Goal: Transaction & Acquisition: Purchase product/service

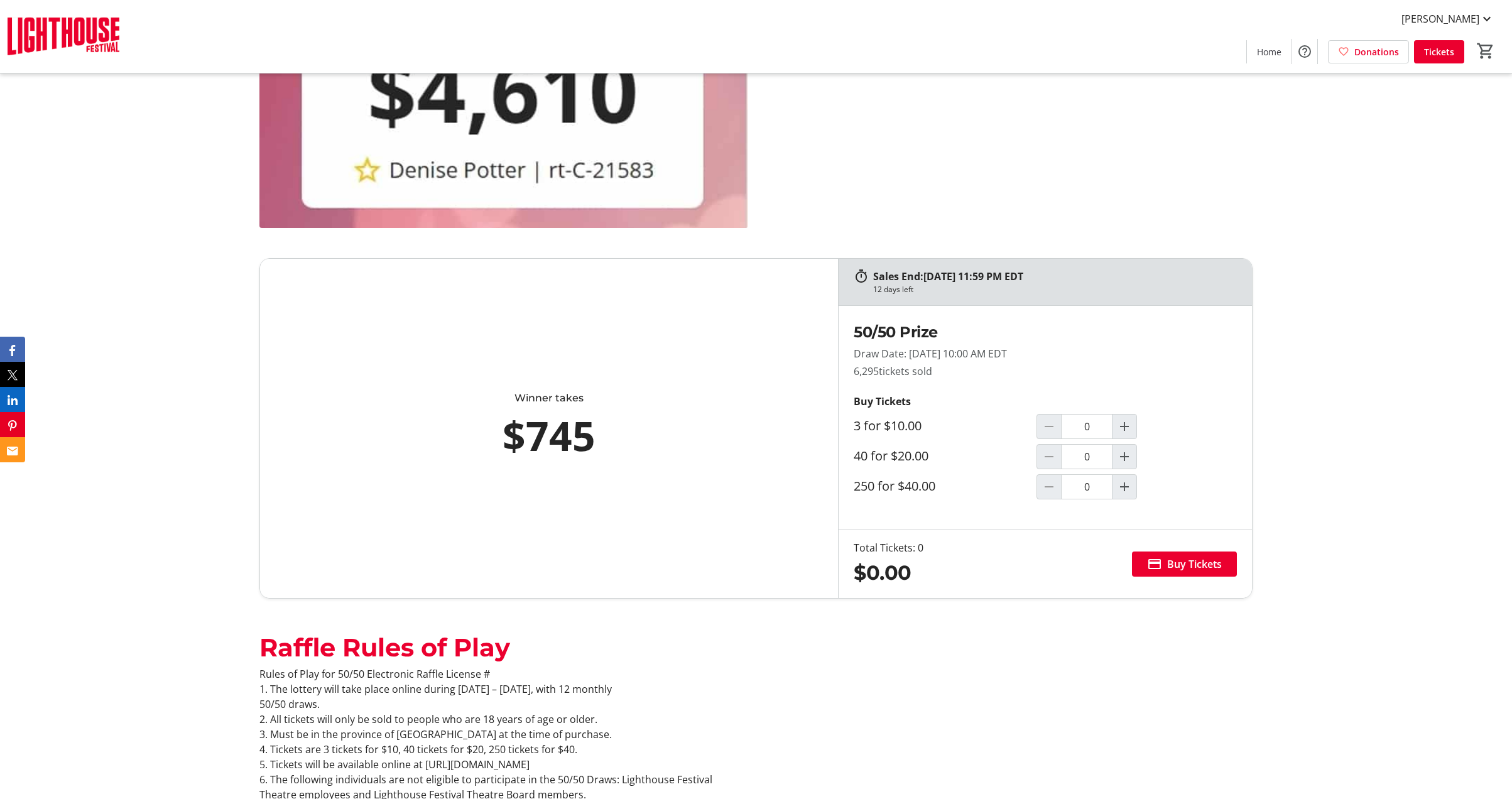
scroll to position [868, 0]
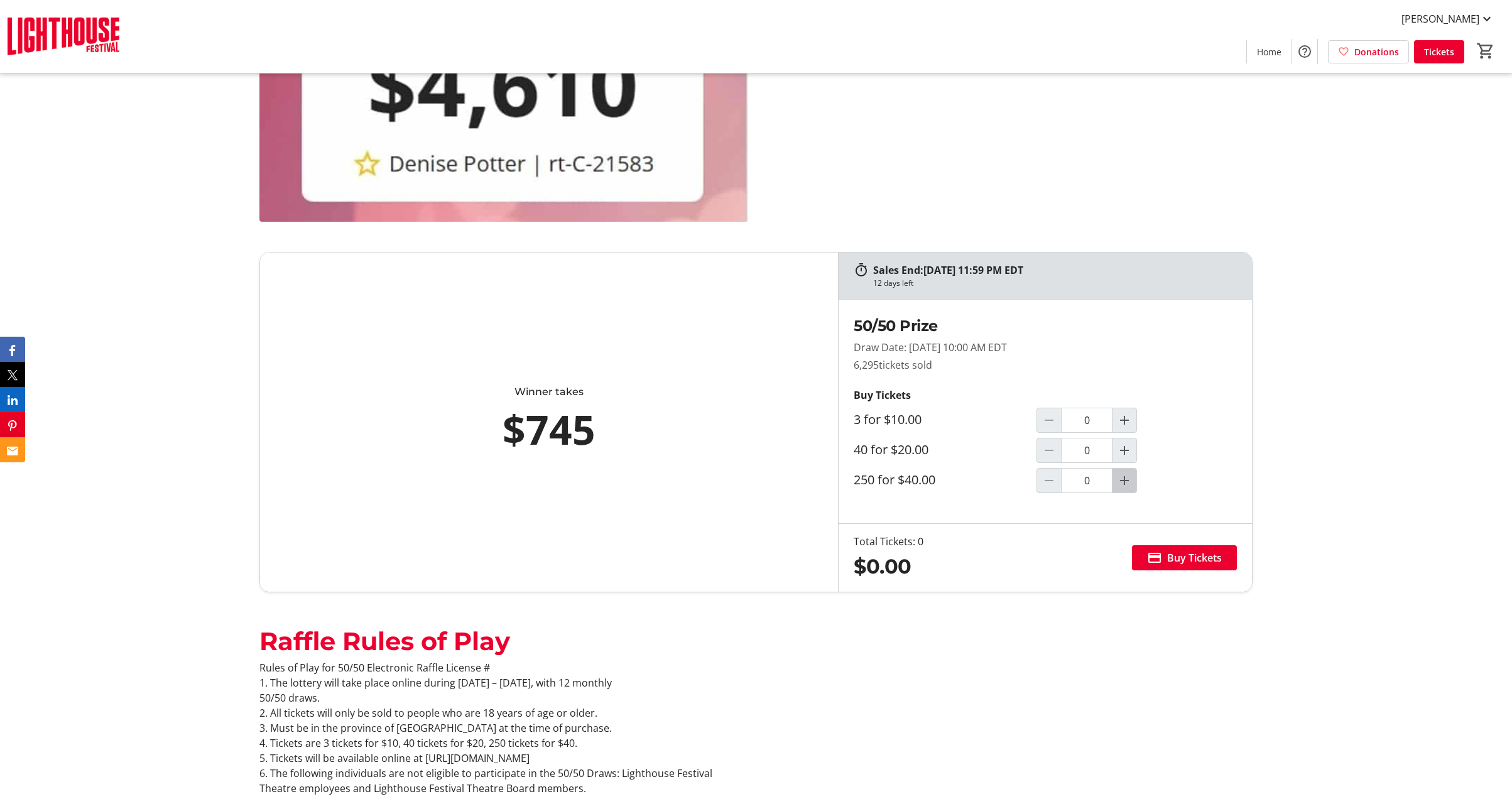
click at [1132, 475] on mat-icon "Increment by one" at bounding box center [1124, 481] width 15 height 15
type input "1"
click at [1184, 564] on span "Buy Tickets" at bounding box center [1194, 558] width 55 height 15
click at [1184, 564] on html "Valerie Cardinal Home Donations Tickets 0 Home Donations Tickets Please note th…" at bounding box center [756, 409] width 1512 height 2554
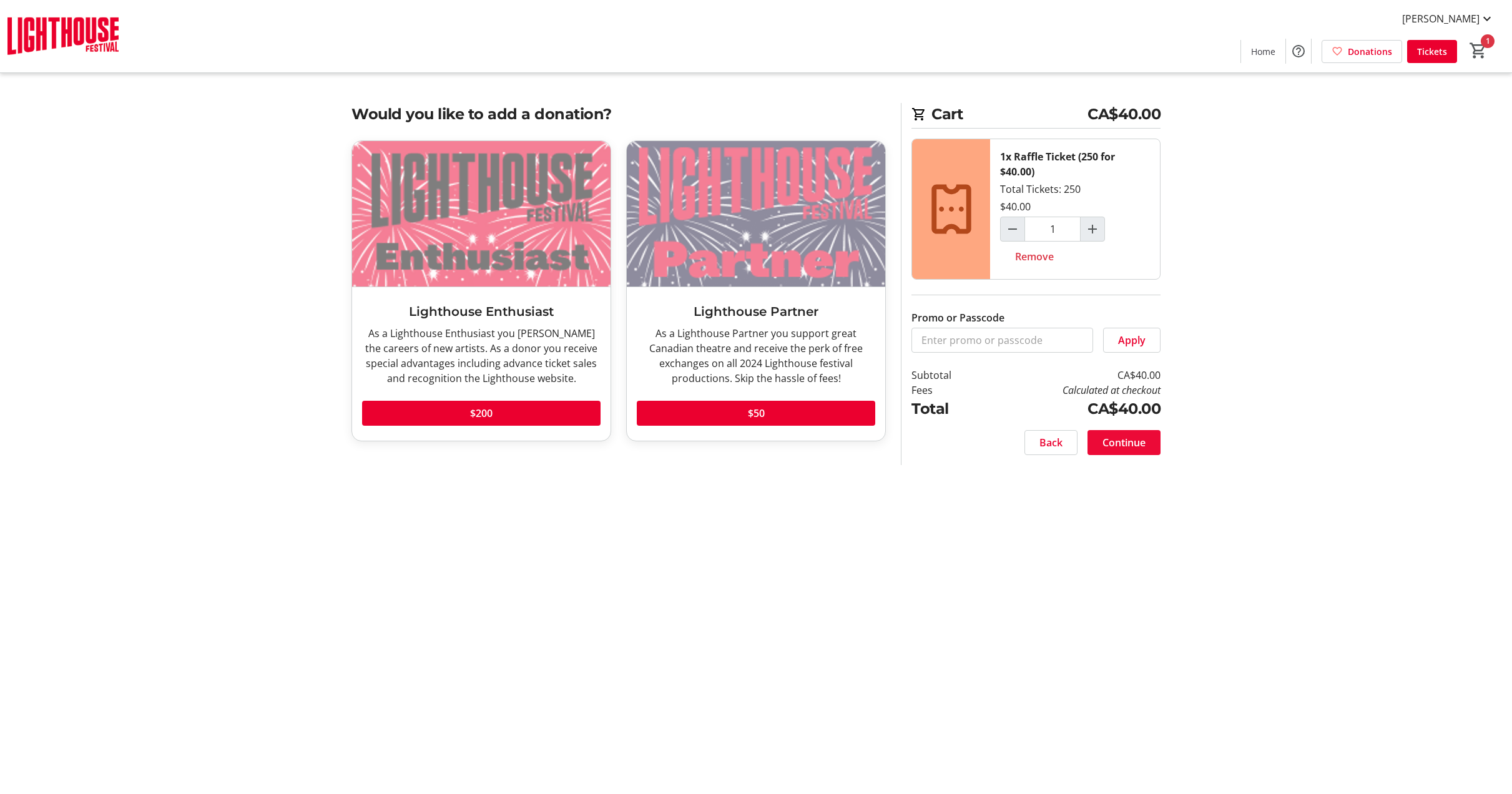
click at [1153, 444] on span at bounding box center [1123, 442] width 73 height 30
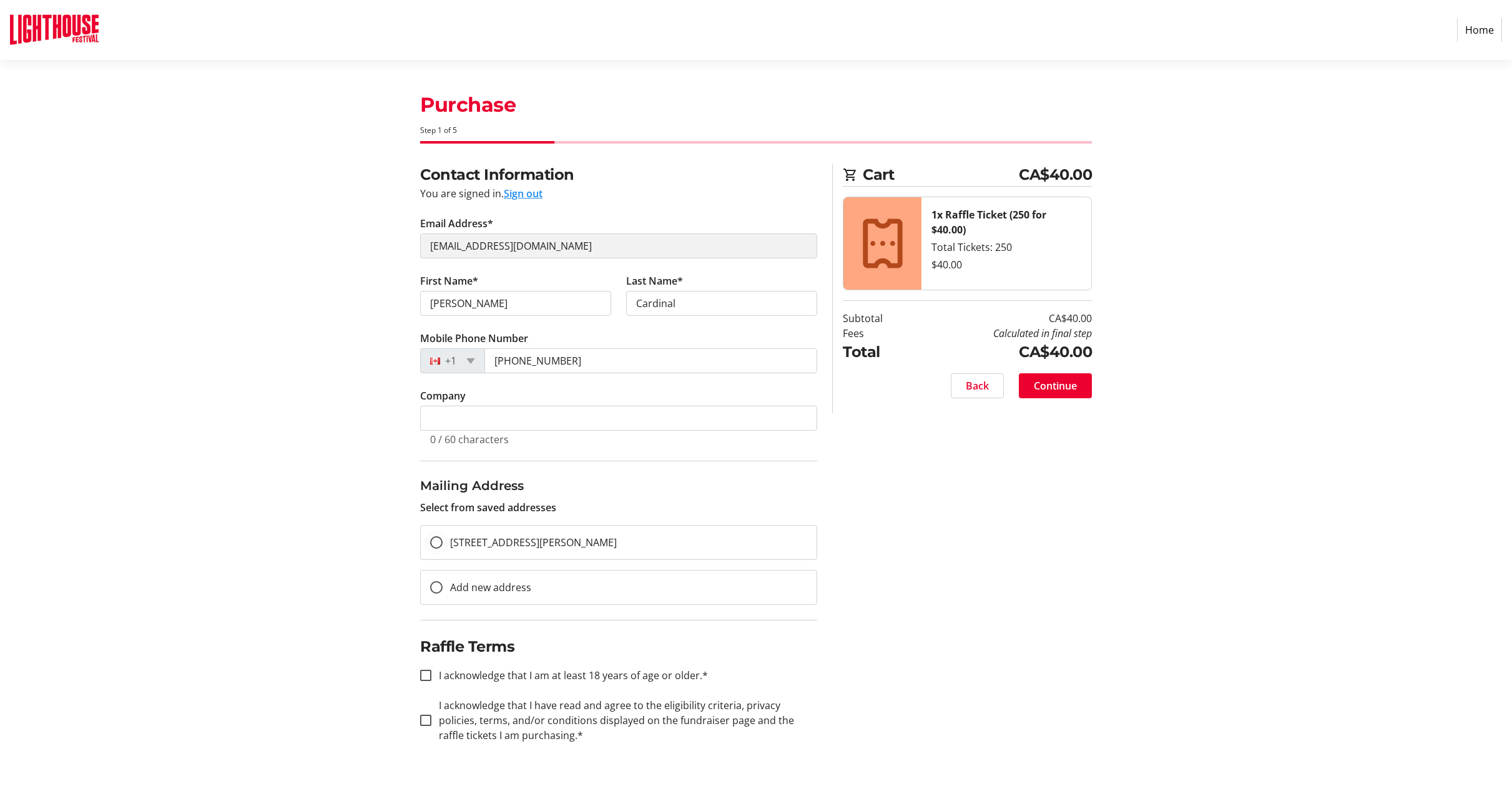
click at [585, 546] on span "[STREET_ADDRESS][PERSON_NAME]" at bounding box center [533, 542] width 167 height 14
click at [443, 546] on input "[STREET_ADDRESS][PERSON_NAME]" at bounding box center [437, 542] width 13 height 13
radio input "true"
click at [424, 674] on input "I acknowledge that I am at least 18 years of age or older.*" at bounding box center [425, 675] width 11 height 11
checkbox input "true"
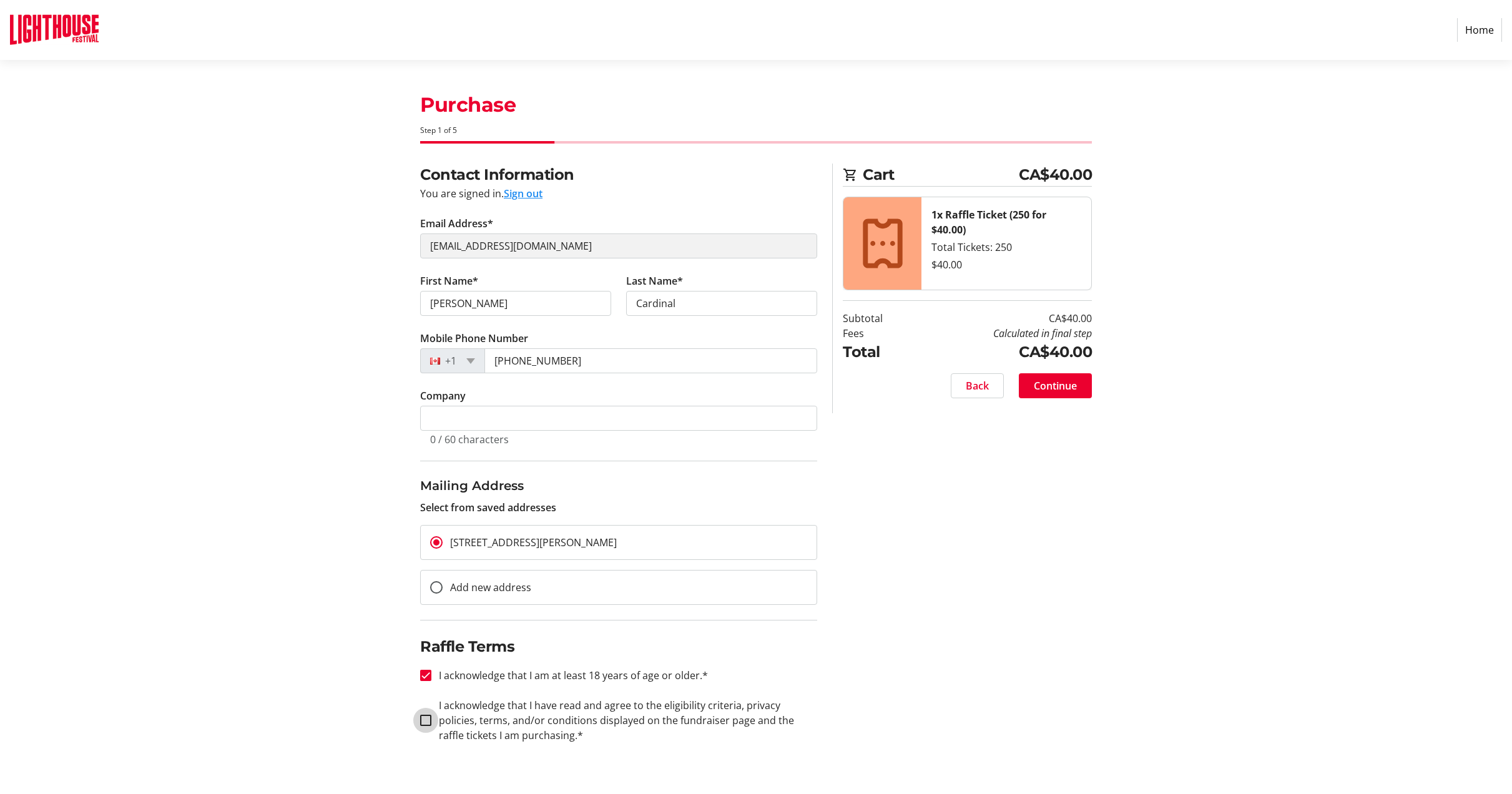
click at [430, 724] on input "I acknowledge that I have read and agree to the eligibility criteria, privacy p…" at bounding box center [425, 720] width 11 height 11
checkbox input "true"
click at [1043, 392] on span "Continue" at bounding box center [1055, 386] width 43 height 15
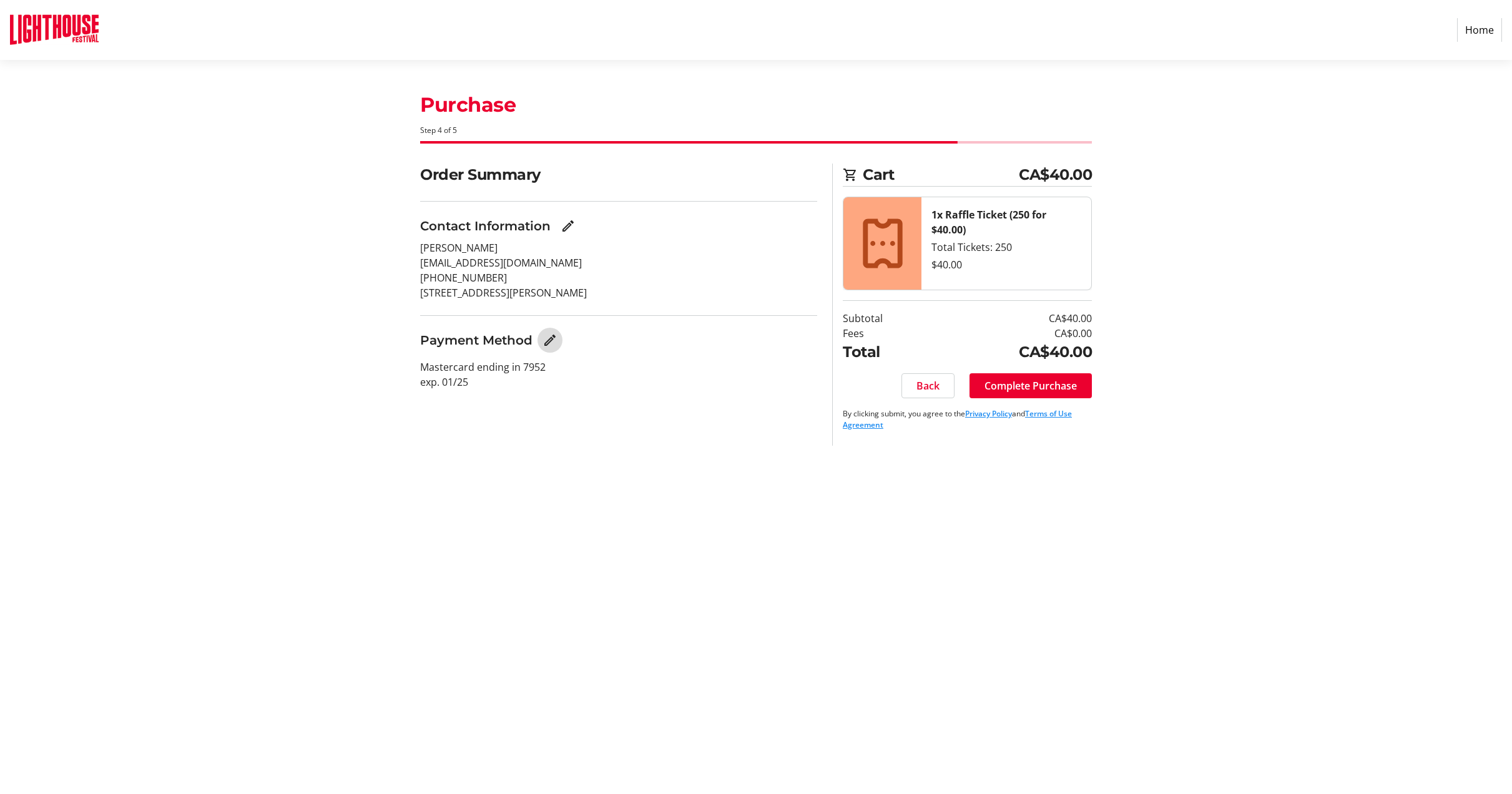
click at [553, 334] on mat-icon "Edit Payment Method" at bounding box center [550, 341] width 15 height 15
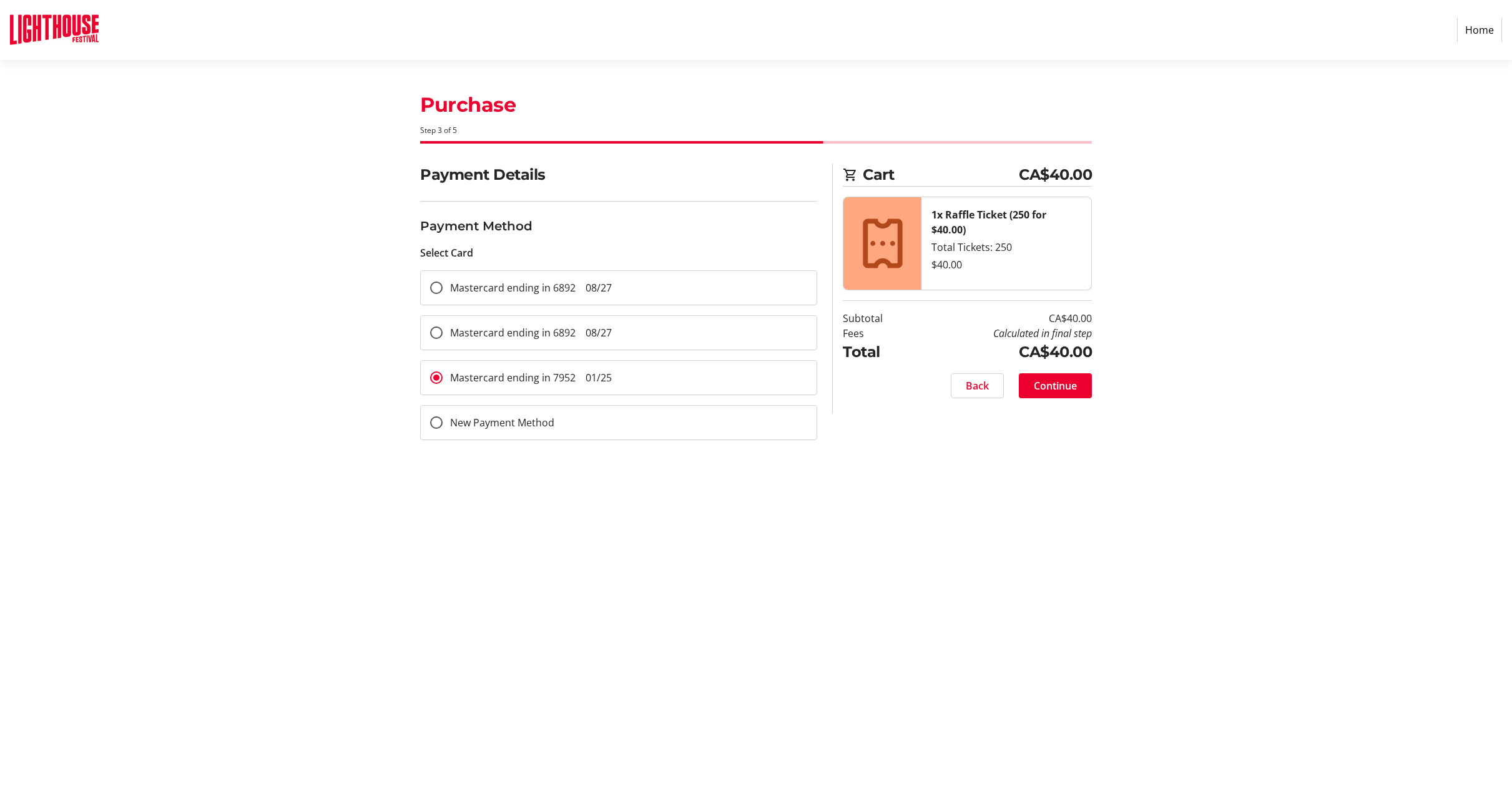
click at [626, 330] on mat-radio-button "Mastercard ending in 6892 08/27" at bounding box center [618, 332] width 397 height 35
click at [468, 327] on span "Mastercard ending in 6892 08/27" at bounding box center [530, 333] width 162 height 14
click at [443, 327] on input "Mastercard ending in 6892 08/27" at bounding box center [437, 333] width 13 height 13
radio input "true"
click at [1063, 387] on span "Continue" at bounding box center [1055, 386] width 43 height 15
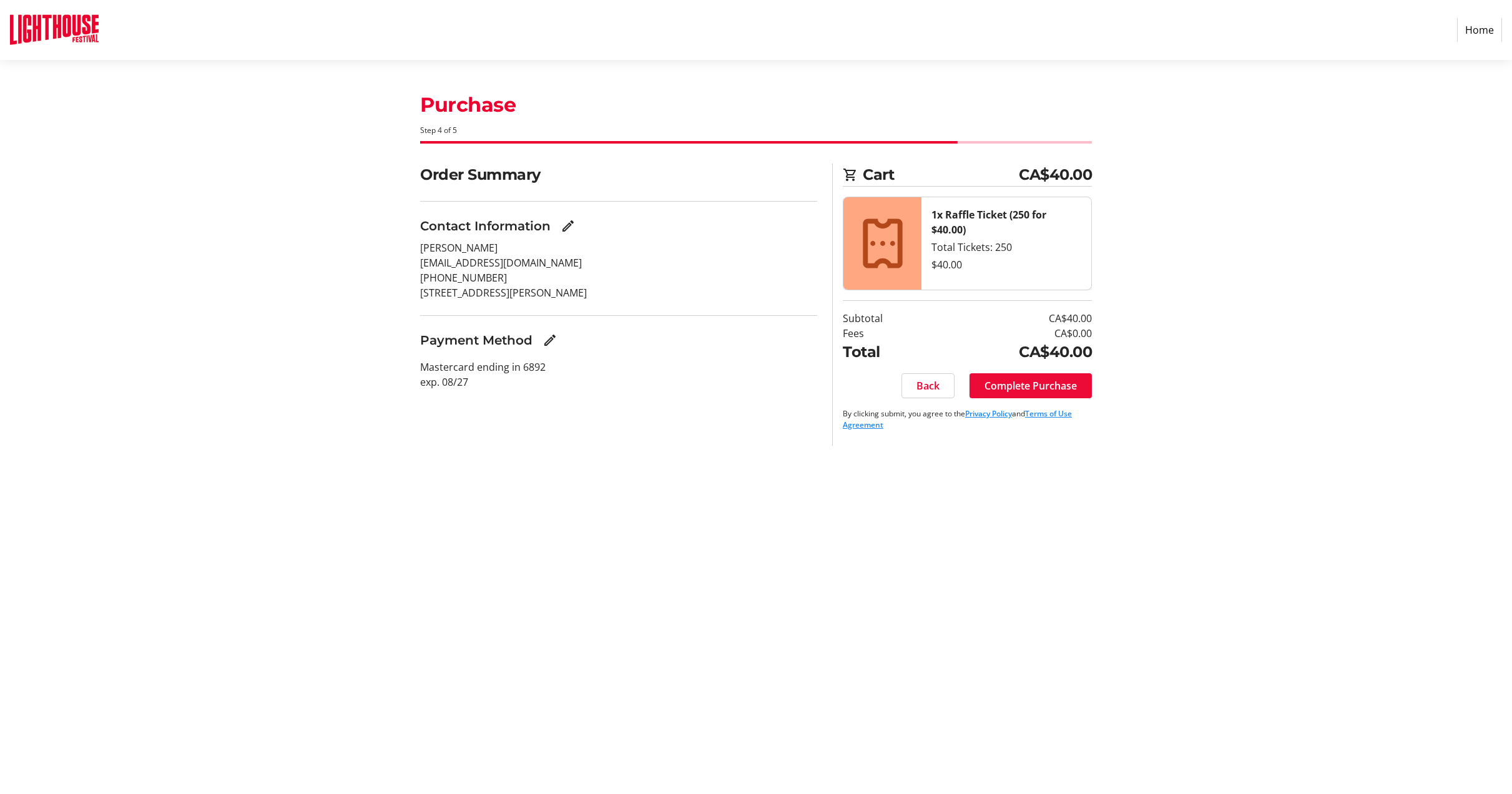
click at [1051, 390] on span "Complete Purchase" at bounding box center [1030, 386] width 92 height 15
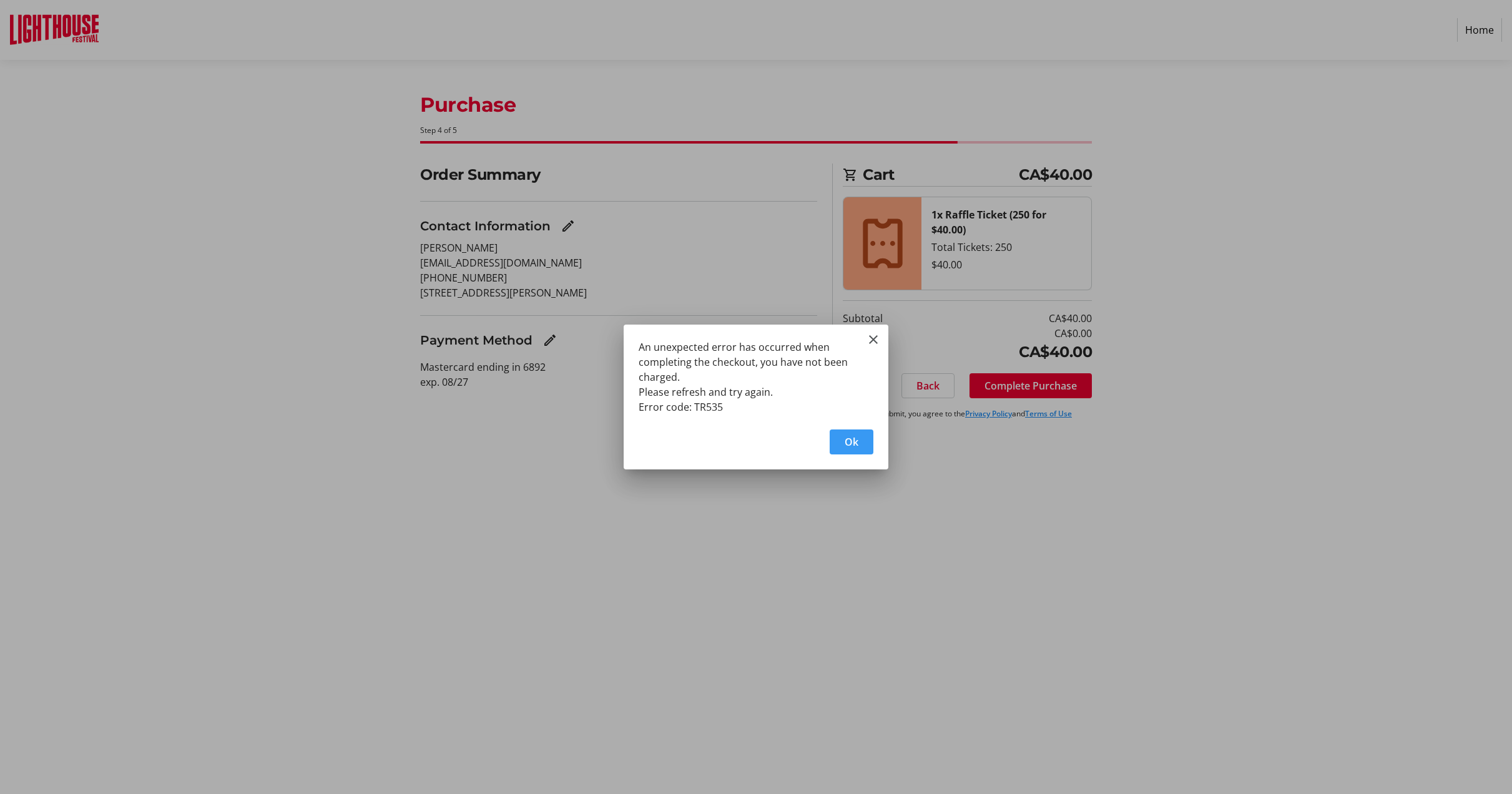
click at [836, 448] on span "button" at bounding box center [851, 441] width 44 height 30
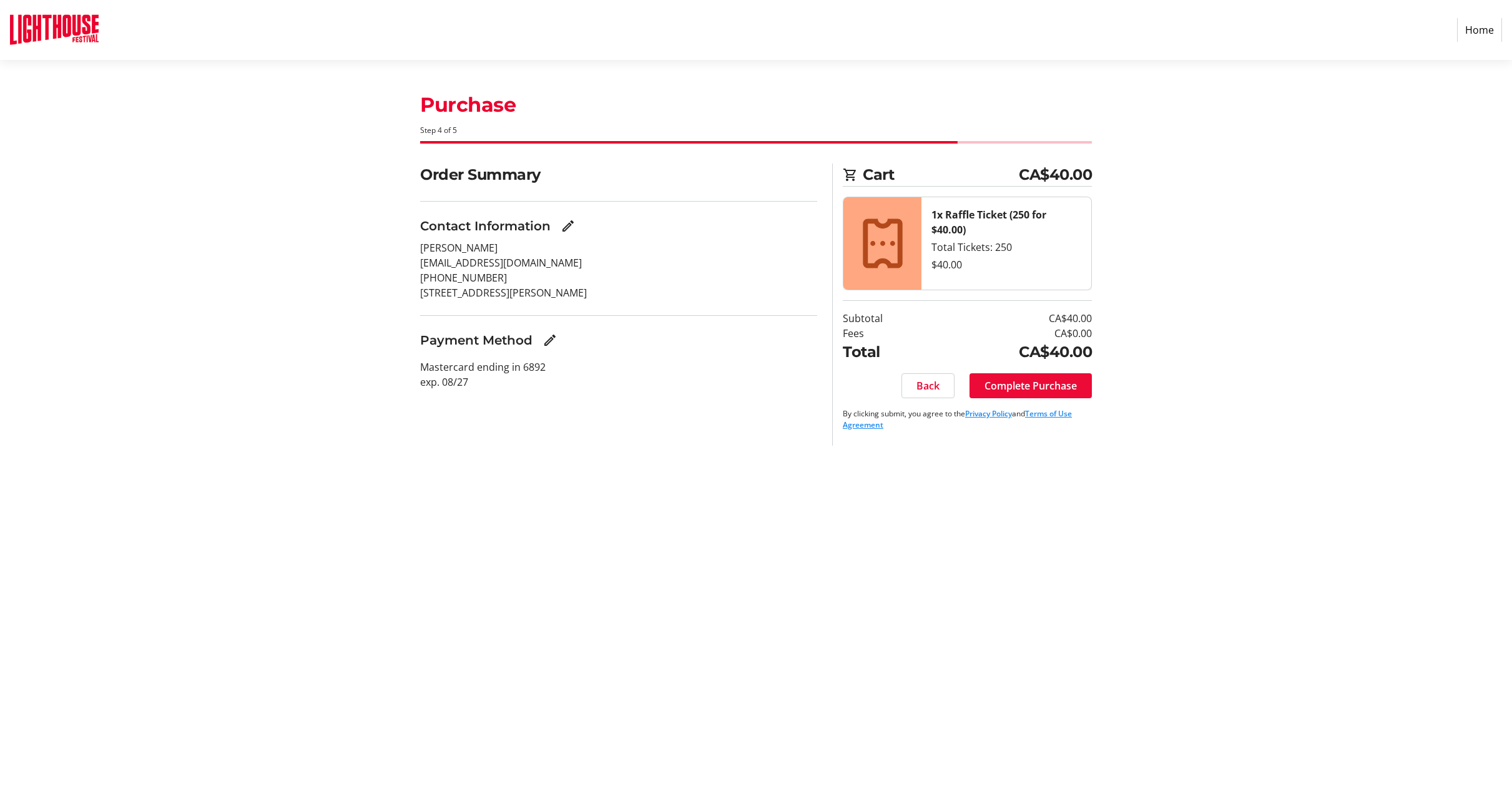
click at [1034, 378] on span "Complete Purchase" at bounding box center [1030, 386] width 92 height 15
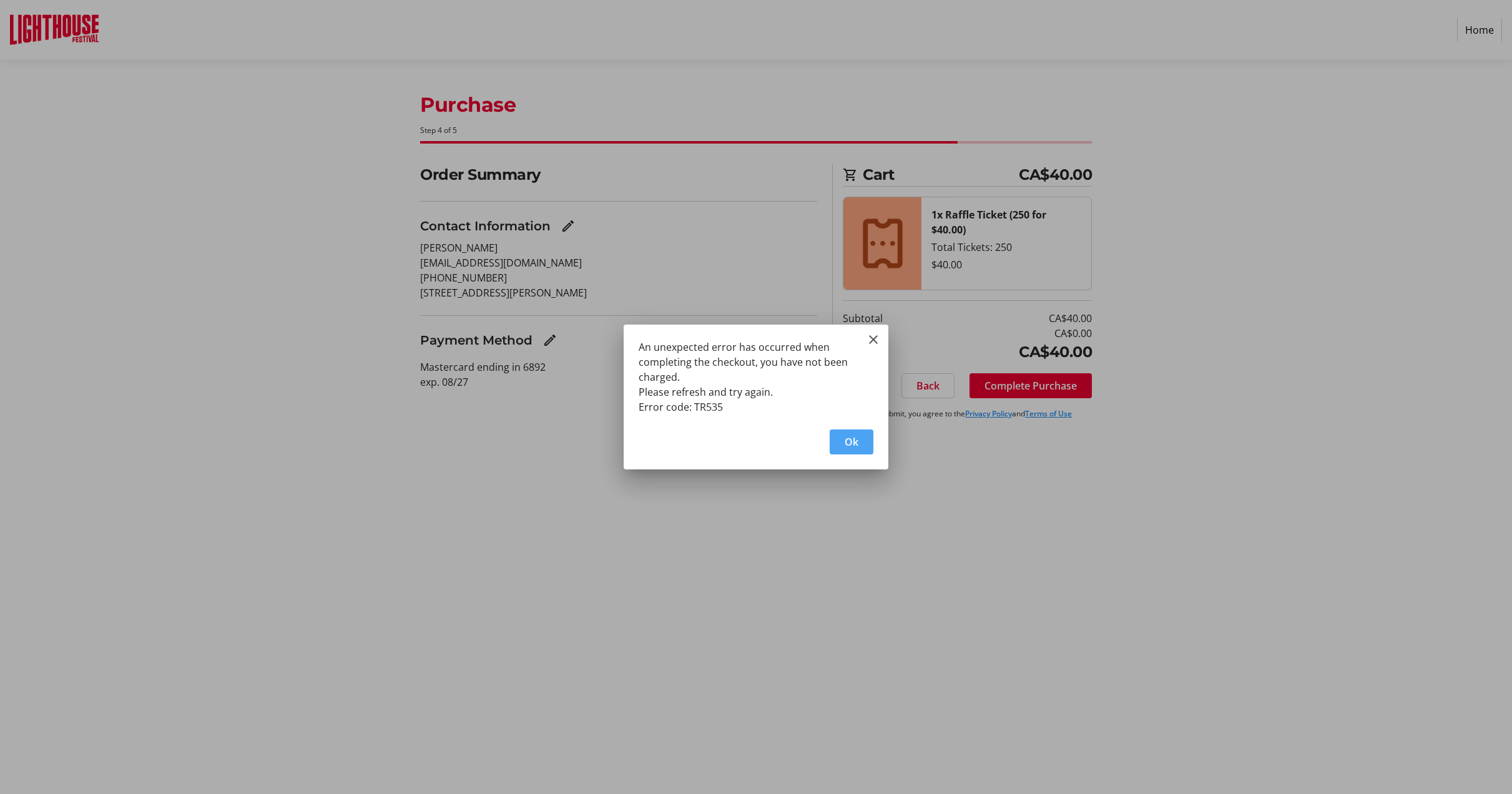
click at [840, 438] on span "button" at bounding box center [851, 441] width 44 height 30
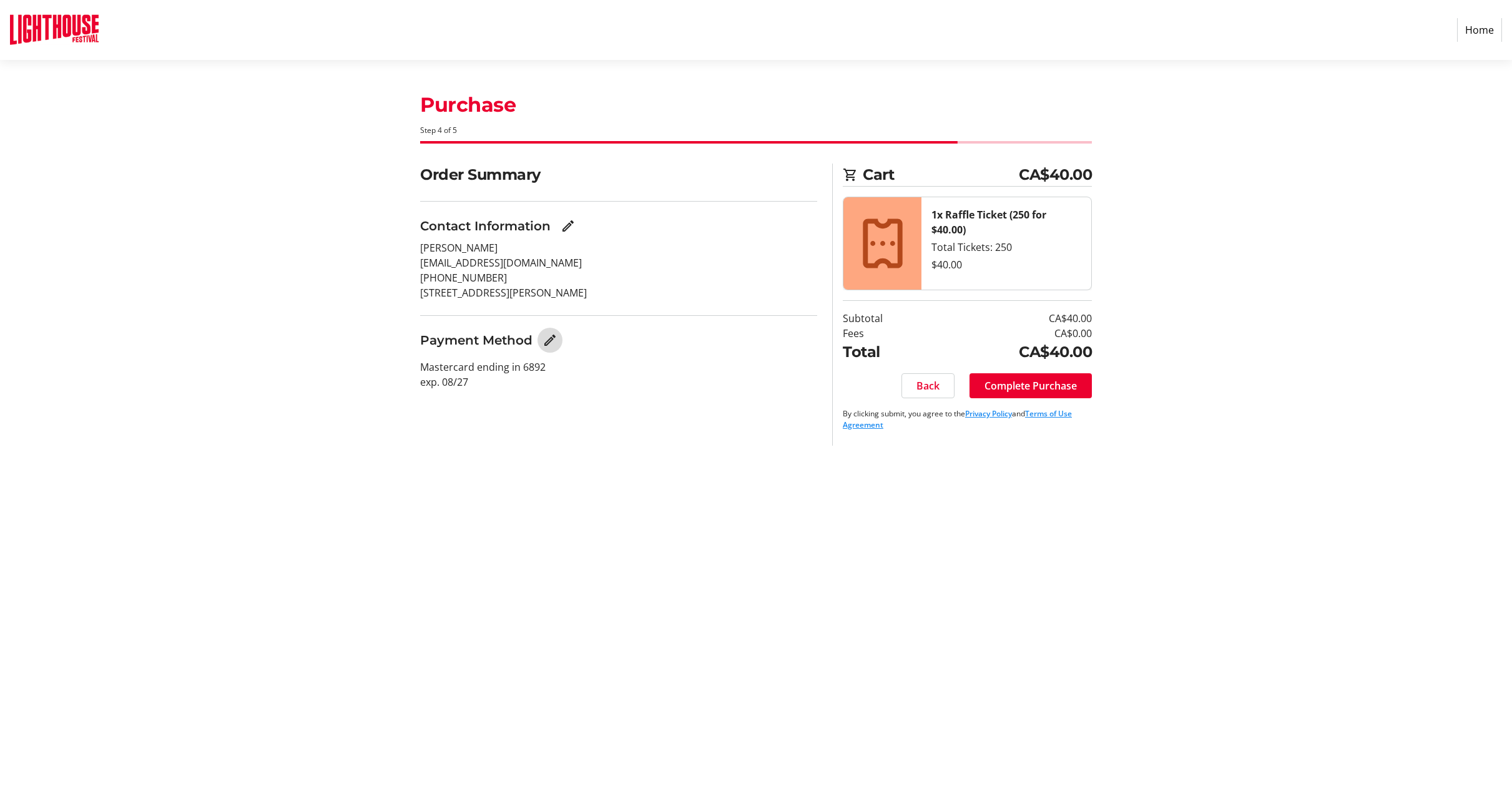
click at [545, 338] on mat-icon "Edit Payment Method" at bounding box center [550, 341] width 15 height 15
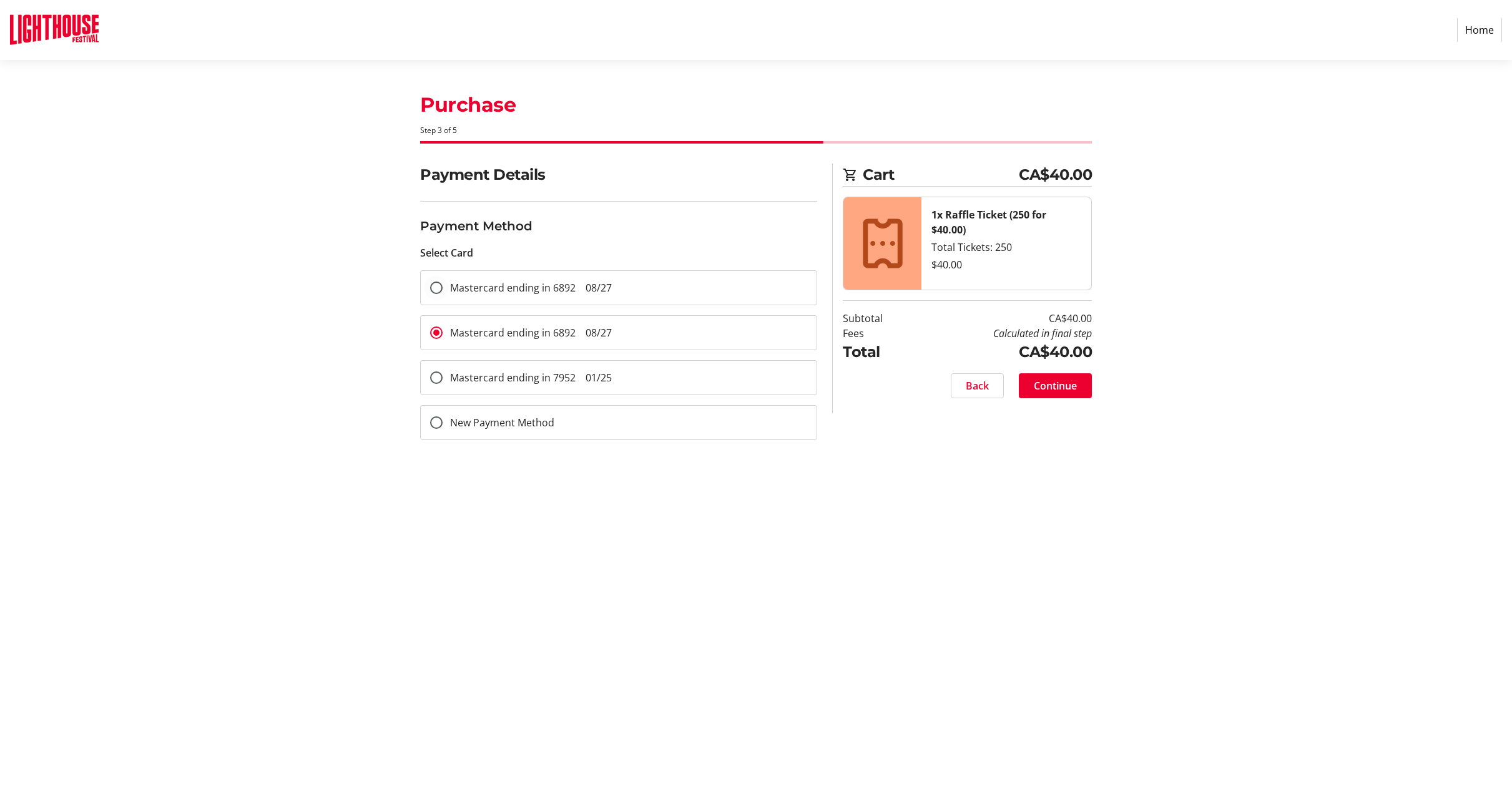
click at [571, 286] on span "Mastercard ending in 6892 08/27" at bounding box center [530, 288] width 162 height 14
click at [443, 286] on input "Mastercard ending in 6892 08/27" at bounding box center [437, 288] width 13 height 13
radio input "true"
click at [1037, 384] on span "Continue" at bounding box center [1055, 386] width 43 height 15
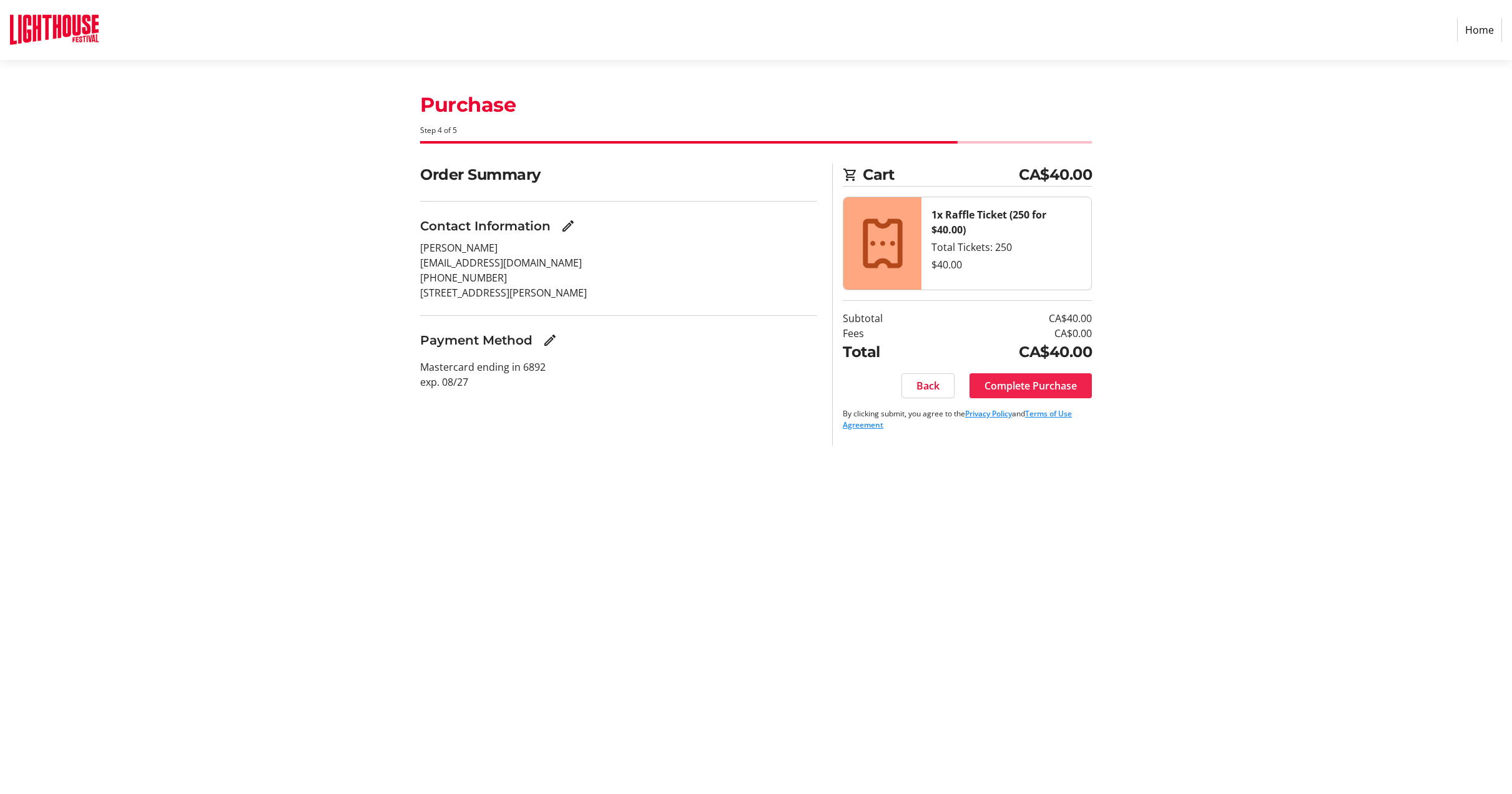
click at [1047, 387] on span "Complete Purchase" at bounding box center [1030, 386] width 92 height 15
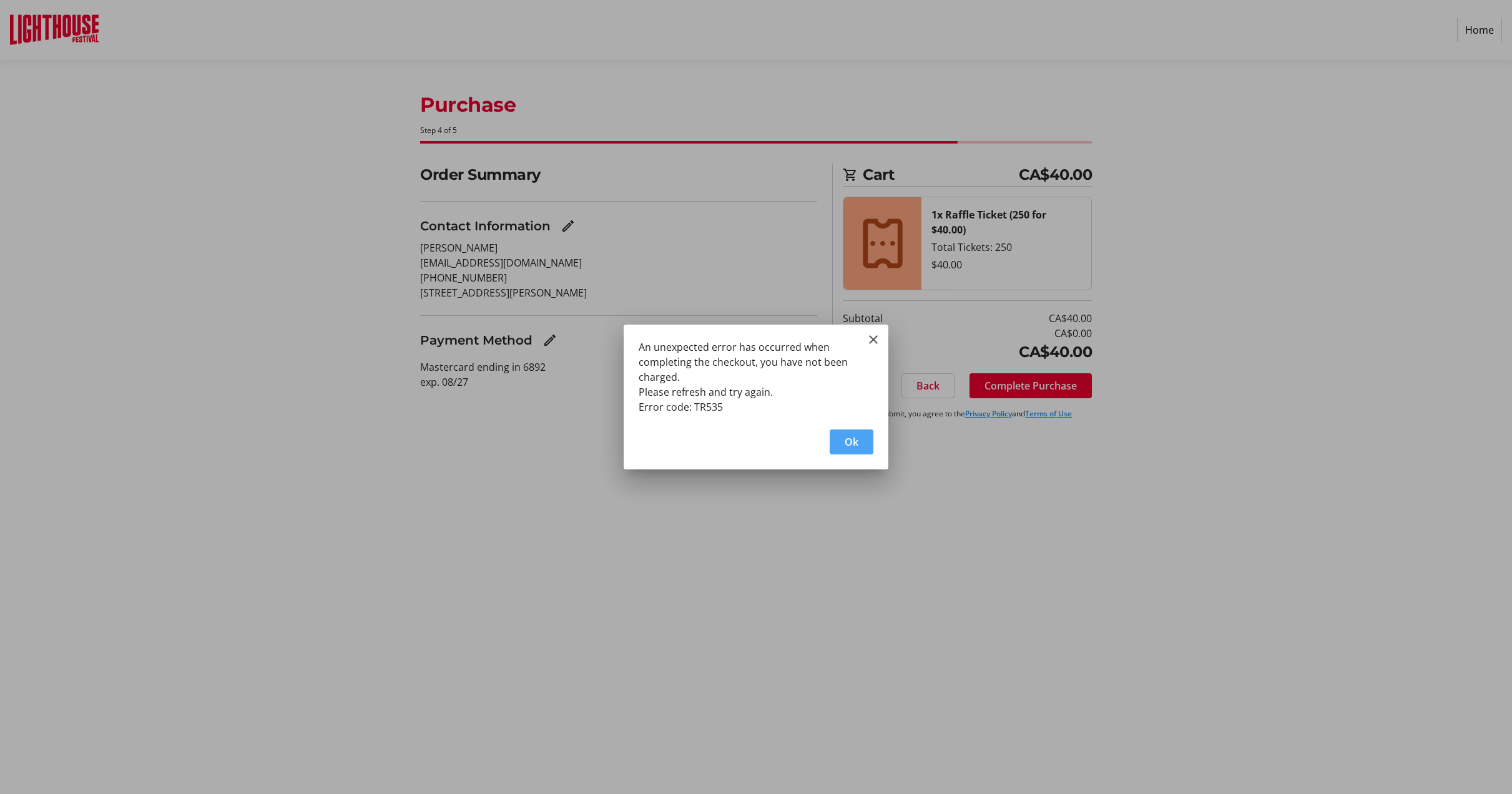
click at [856, 449] on span "button" at bounding box center [851, 441] width 44 height 30
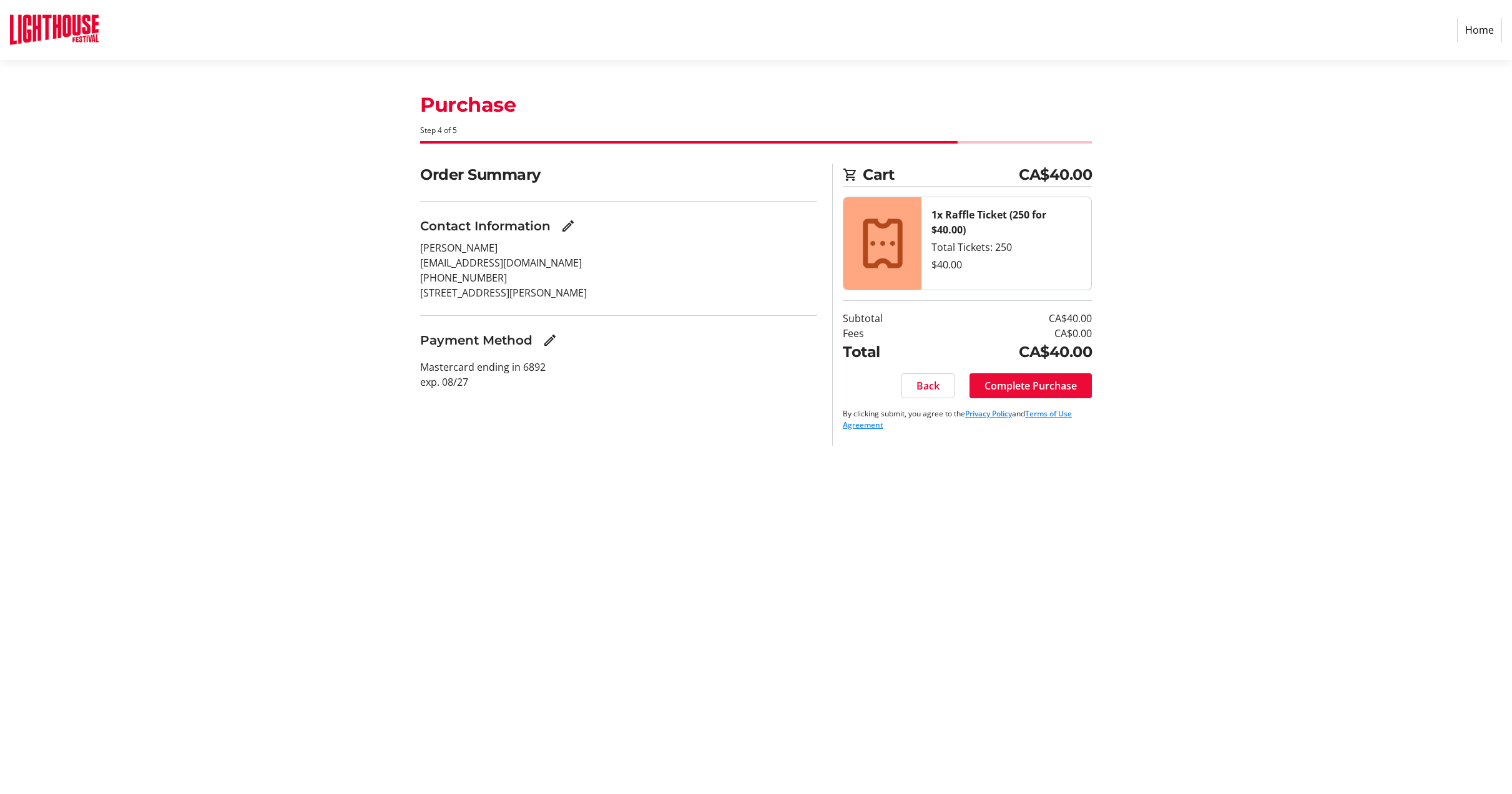
click at [1030, 383] on span "Complete Purchase" at bounding box center [1030, 386] width 92 height 15
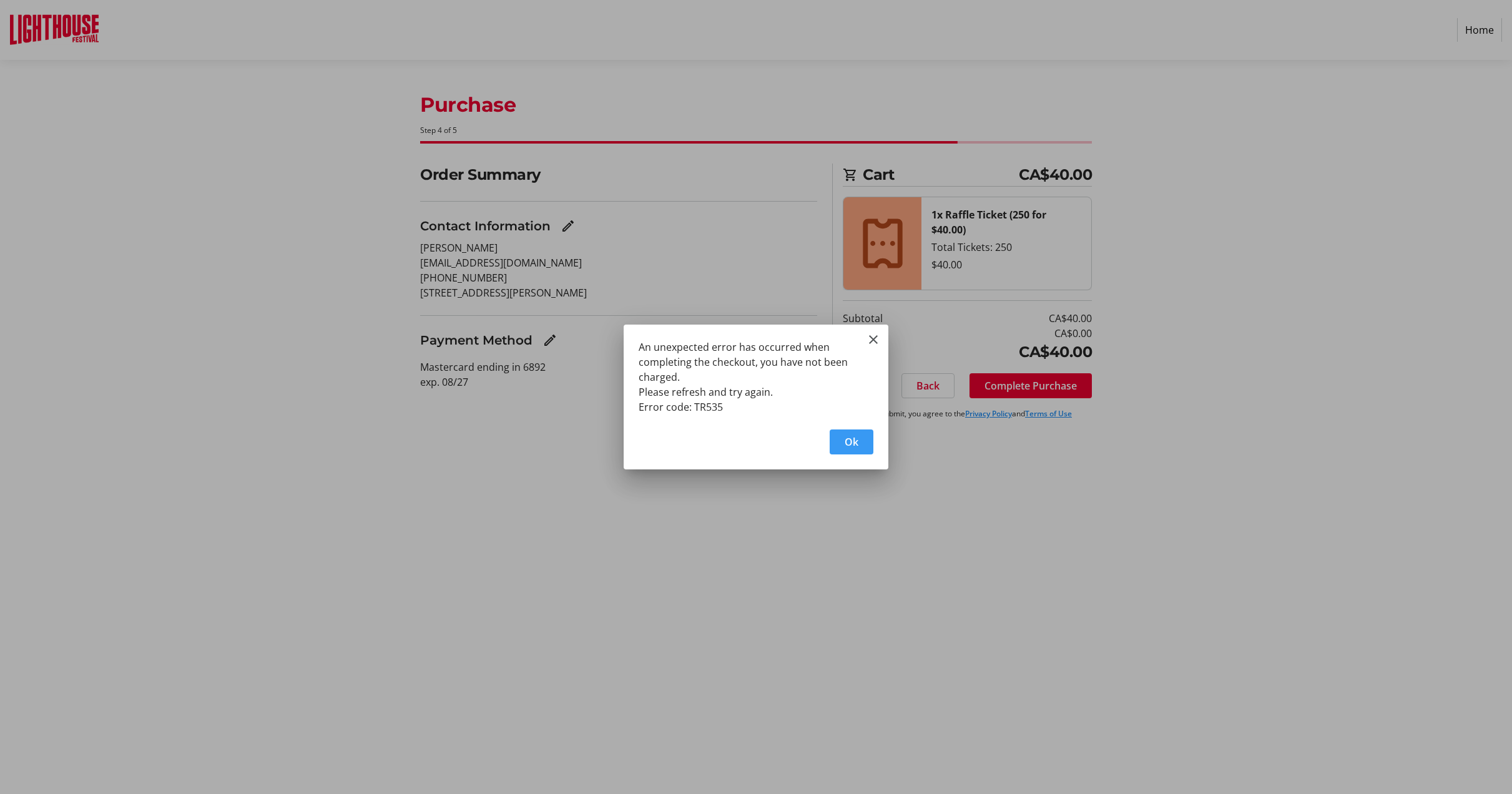
click at [850, 443] on span "Ok" at bounding box center [852, 442] width 14 height 15
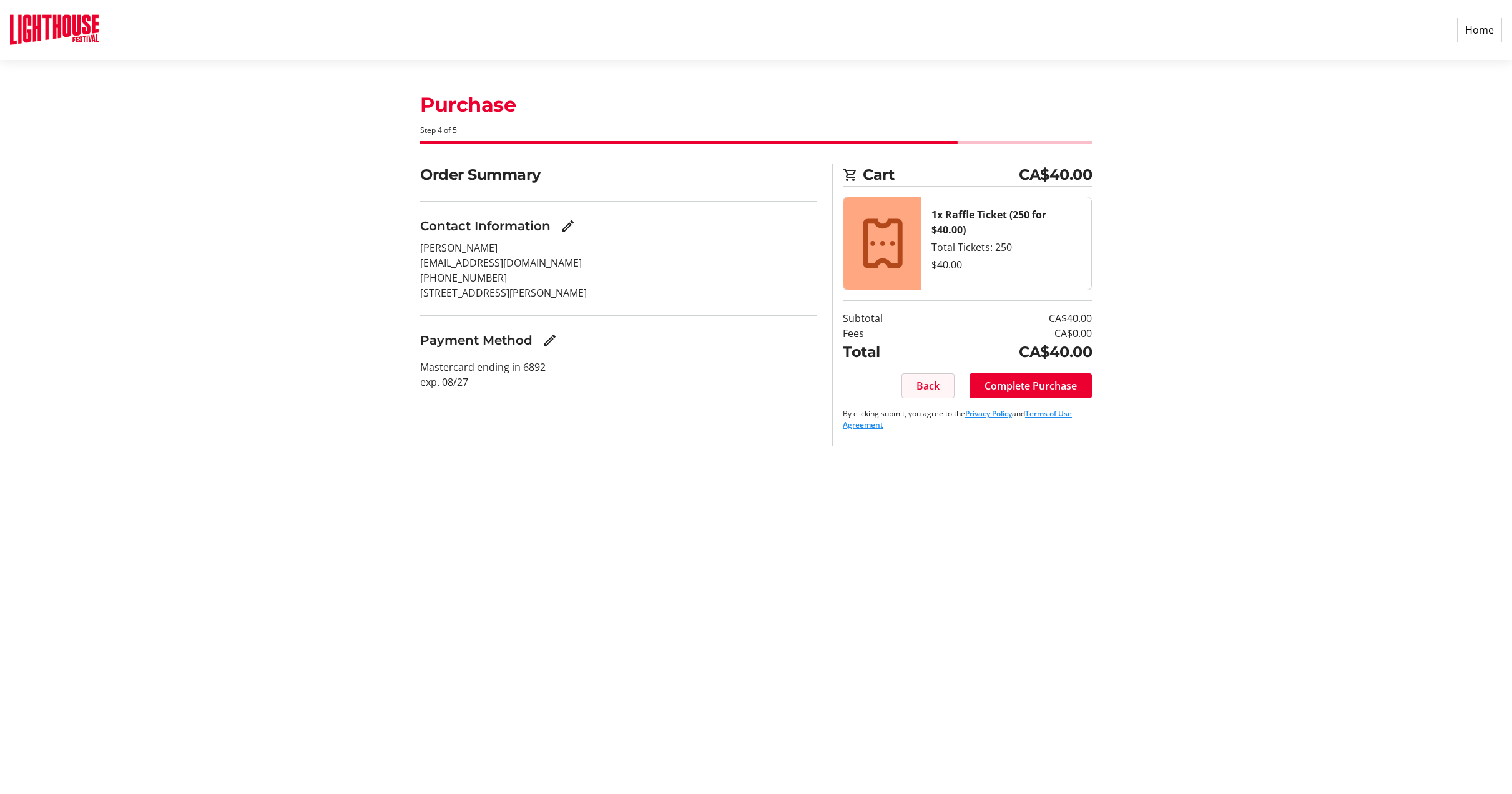
click at [925, 392] on span "Back" at bounding box center [927, 386] width 23 height 15
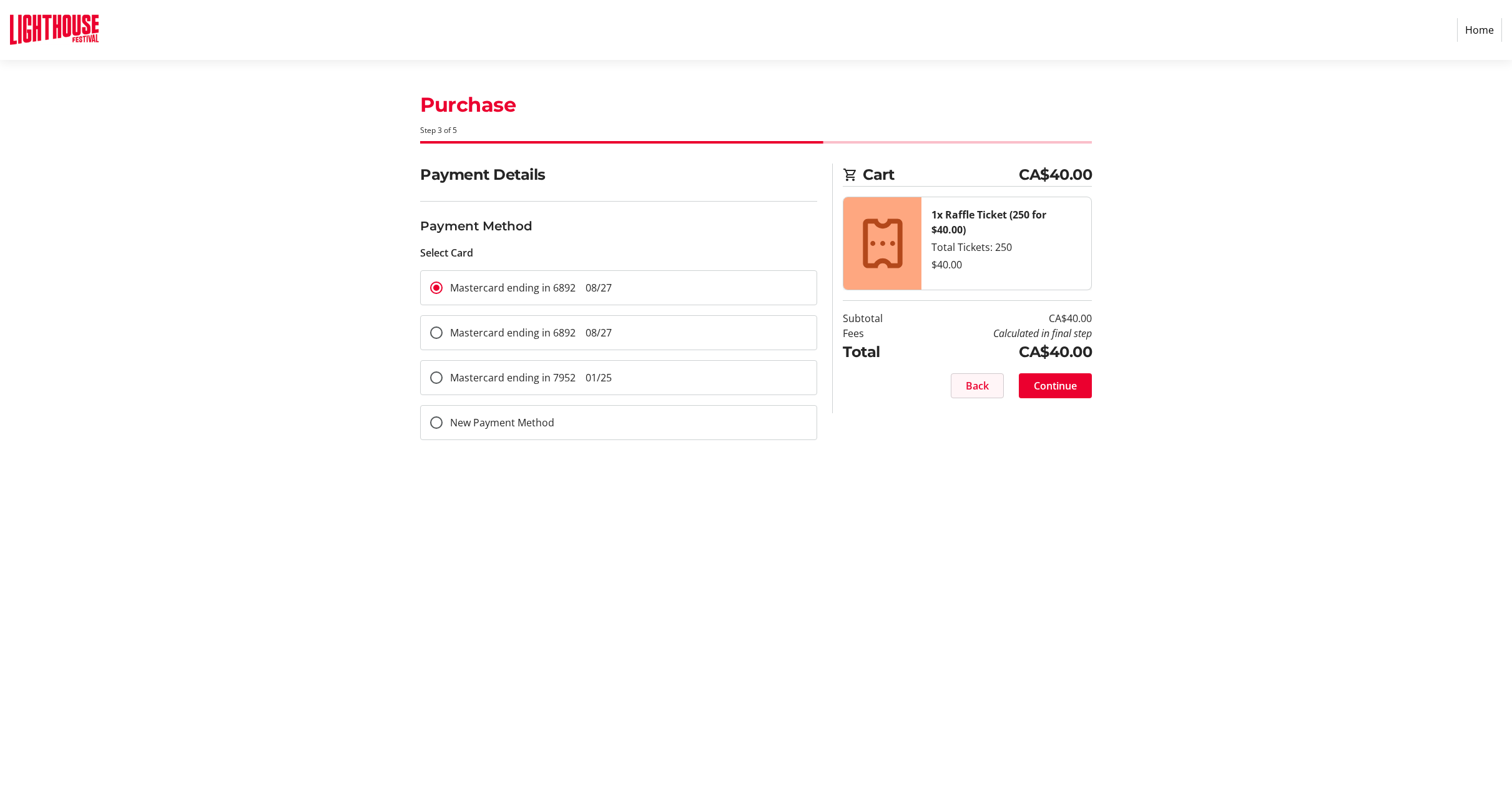
click at [974, 398] on span at bounding box center [977, 385] width 52 height 30
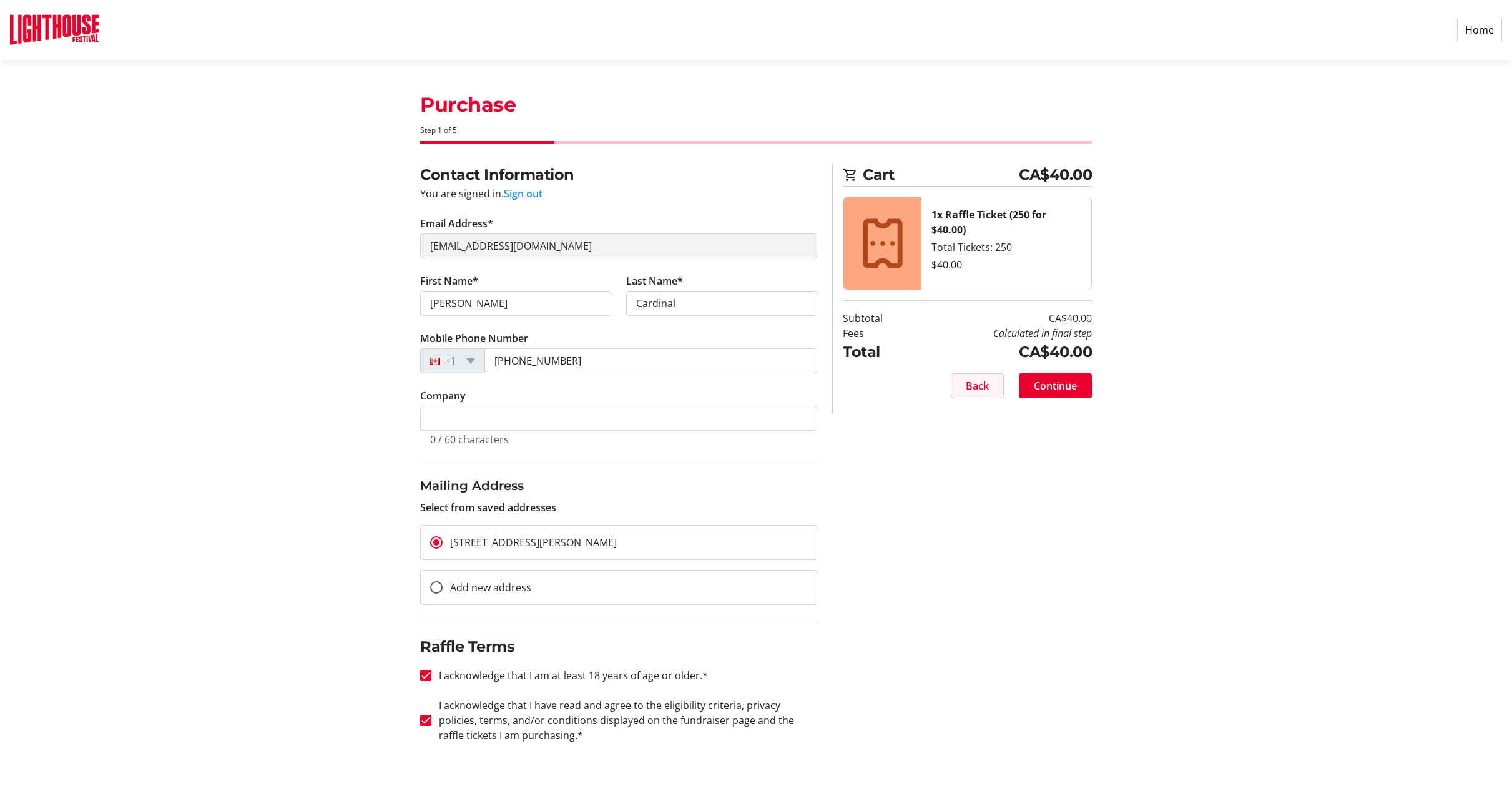
click at [975, 388] on span "Back" at bounding box center [977, 386] width 23 height 15
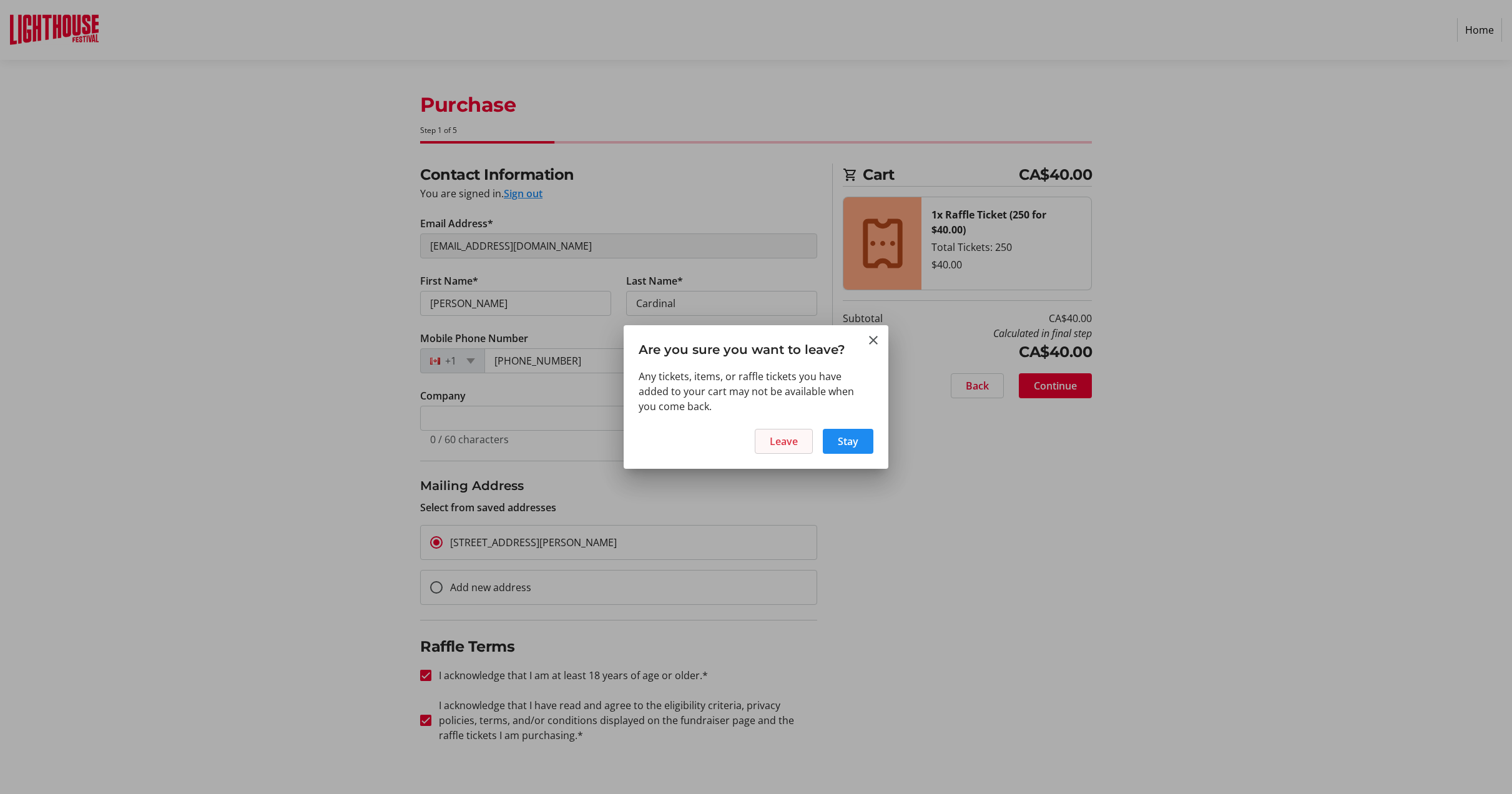
click at [777, 436] on span "Leave" at bounding box center [783, 441] width 28 height 15
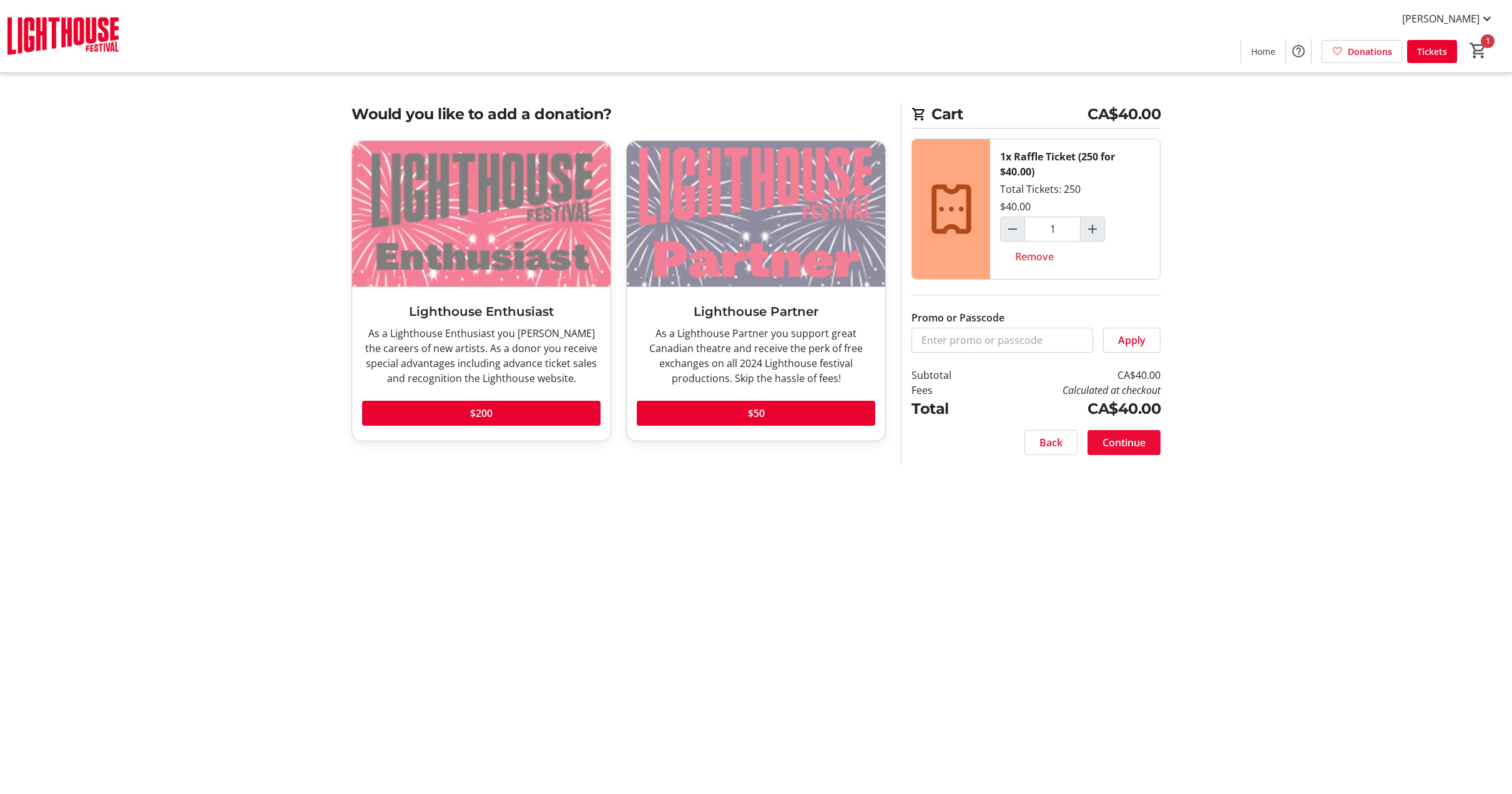
click at [1114, 448] on span "Continue" at bounding box center [1124, 443] width 43 height 15
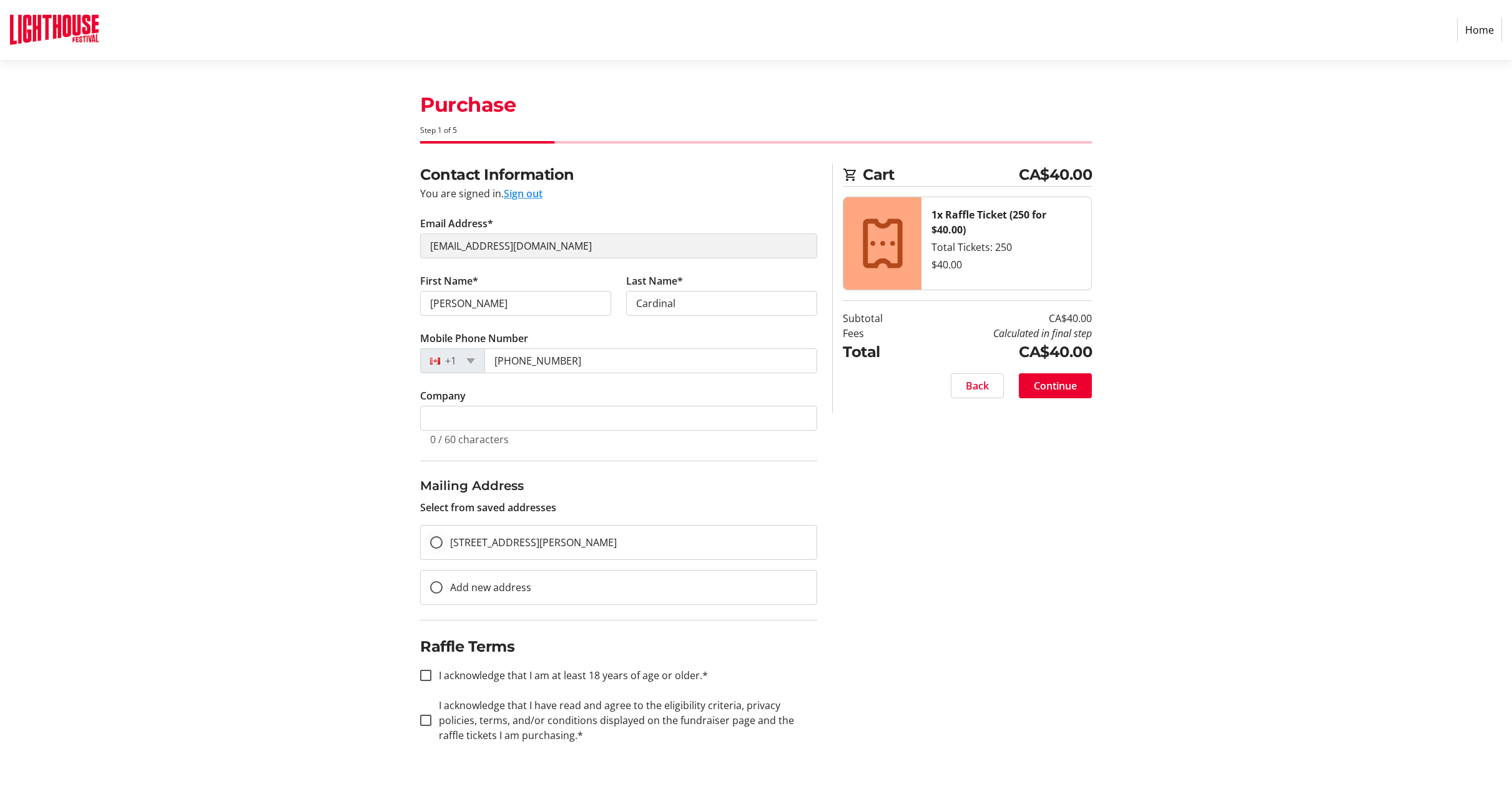
click at [617, 542] on span "[STREET_ADDRESS][PERSON_NAME]" at bounding box center [533, 542] width 167 height 14
click at [443, 542] on input "[STREET_ADDRESS][PERSON_NAME]" at bounding box center [437, 542] width 13 height 13
radio input "true"
click at [427, 674] on input "I acknowledge that I am at least 18 years of age or older.*" at bounding box center [425, 675] width 11 height 11
checkbox input "true"
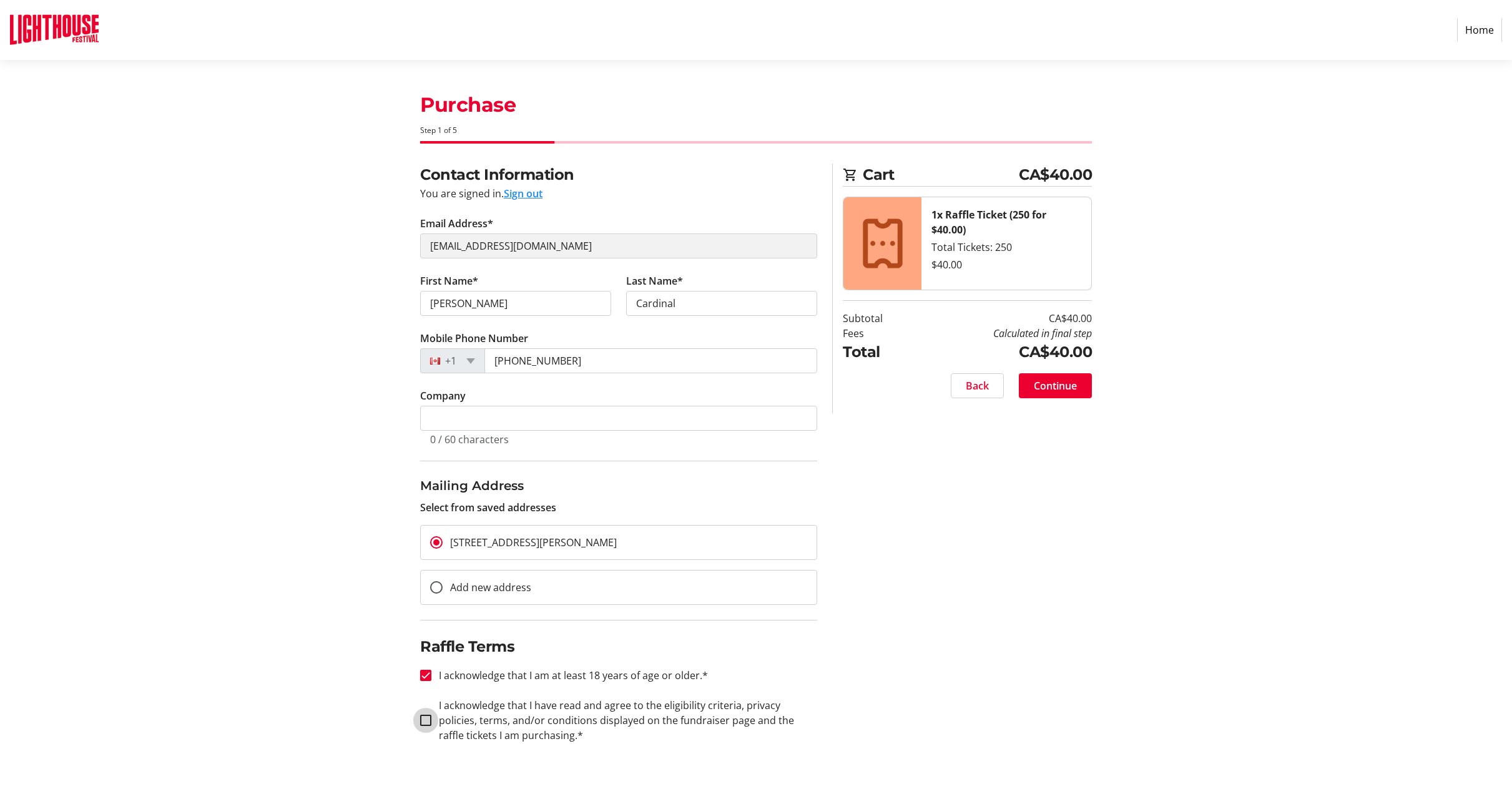
click at [425, 724] on input "I acknowledge that I have read and agree to the eligibility criteria, privacy p…" at bounding box center [425, 720] width 11 height 11
checkbox input "true"
click at [1067, 387] on span "Continue" at bounding box center [1055, 386] width 43 height 15
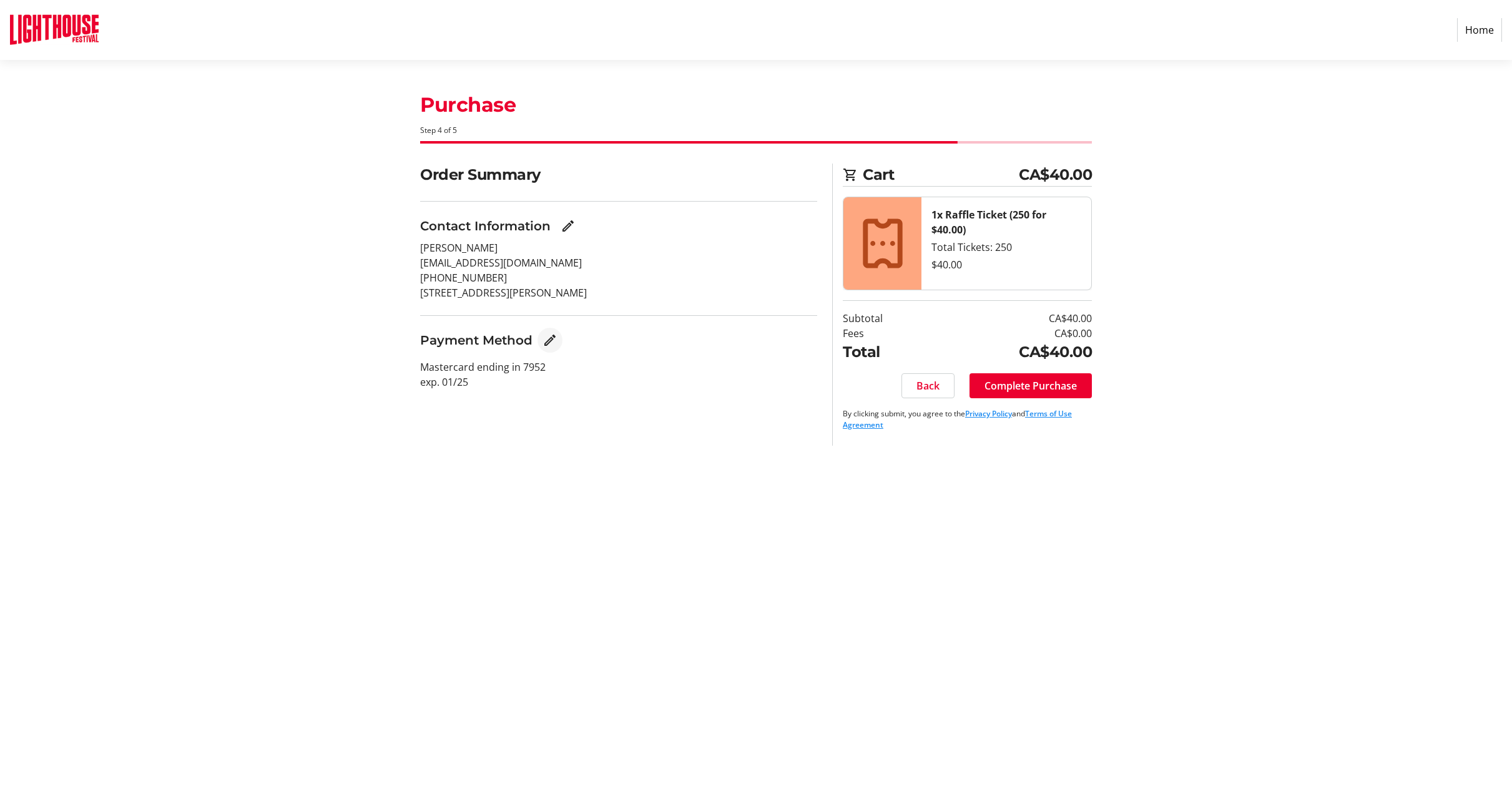
click at [544, 347] on mat-icon "Edit Payment Method" at bounding box center [550, 341] width 15 height 15
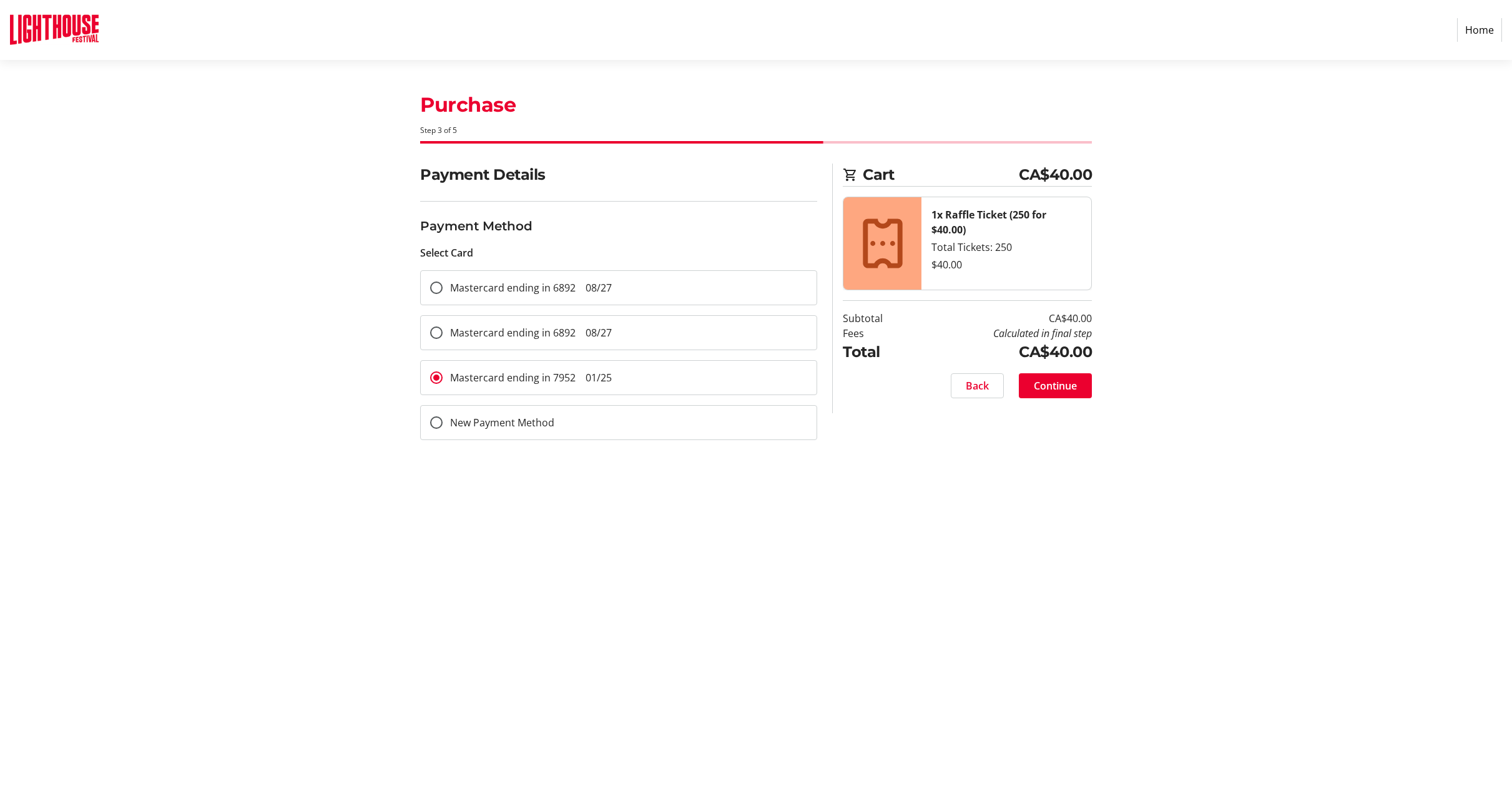
click at [562, 341] on div "Mastercard ending in 6892 08/27" at bounding box center [521, 332] width 200 height 33
click at [450, 325] on div at bounding box center [436, 332] width 30 height 30
radio input "true"
click at [1049, 381] on span "Continue" at bounding box center [1055, 386] width 43 height 15
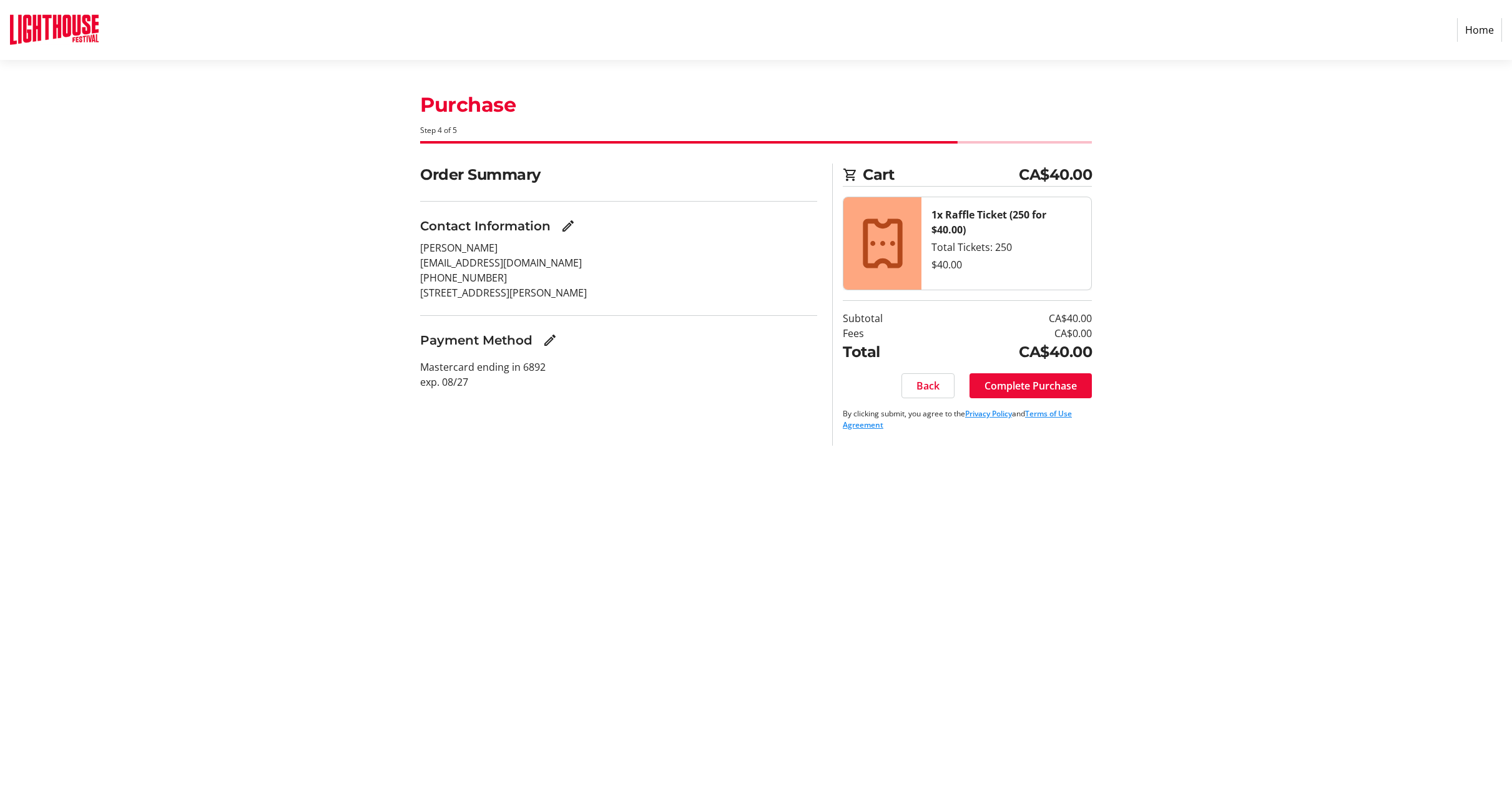
click at [1046, 388] on span "Complete Purchase" at bounding box center [1030, 386] width 92 height 15
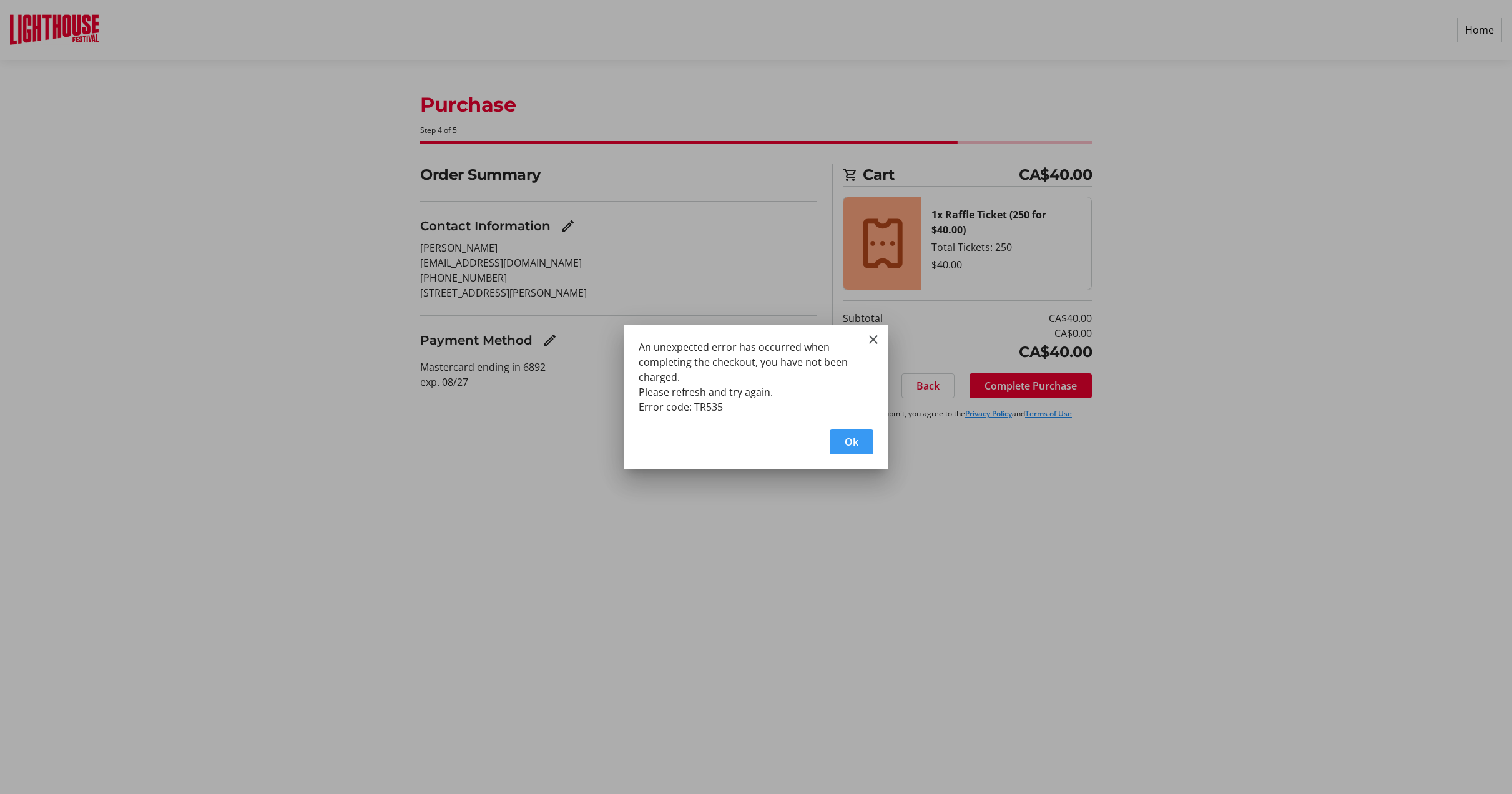
click at [856, 444] on span "Ok" at bounding box center [852, 442] width 14 height 15
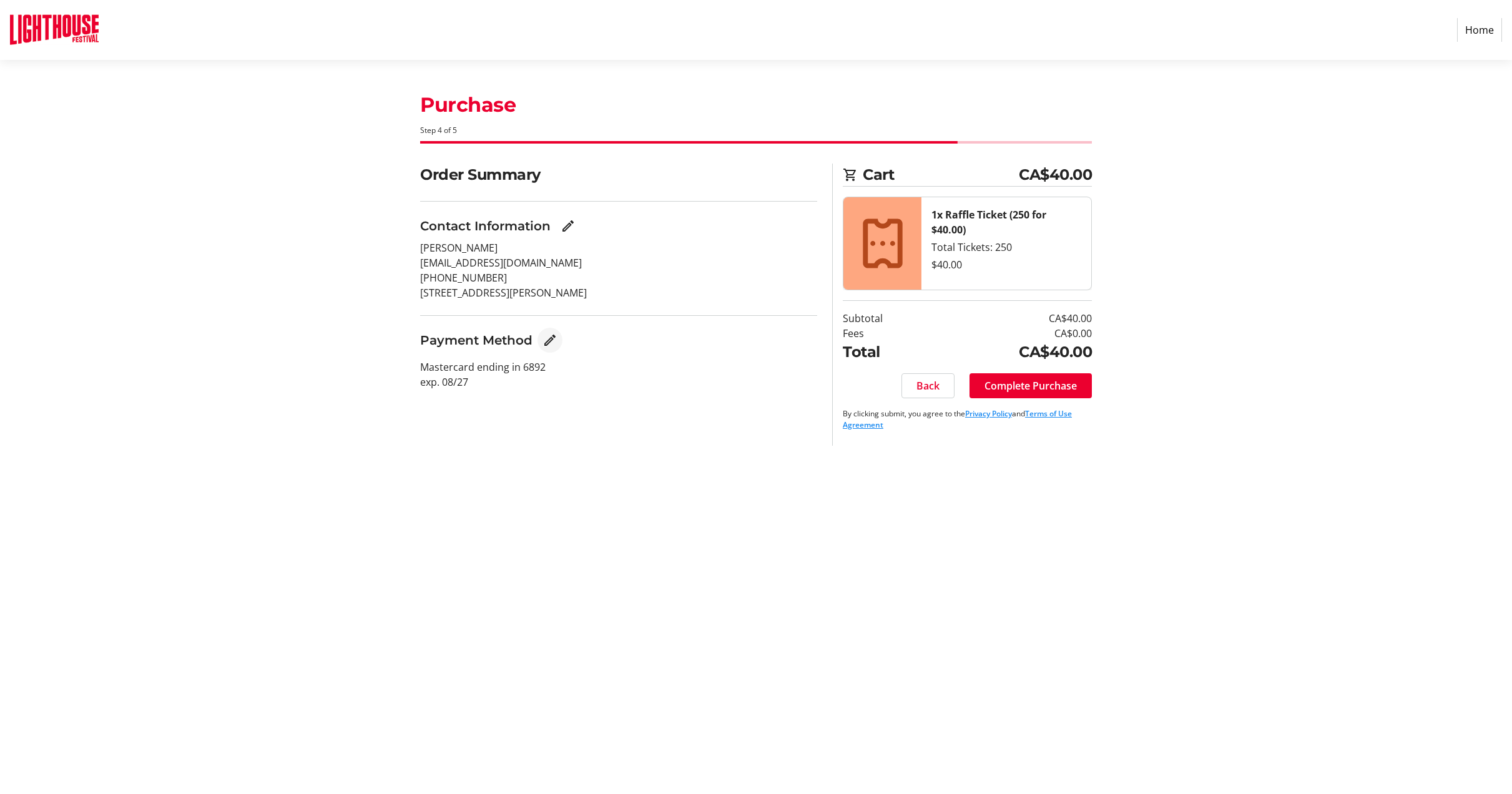
click at [545, 340] on mat-icon "Edit Payment Method" at bounding box center [550, 341] width 15 height 15
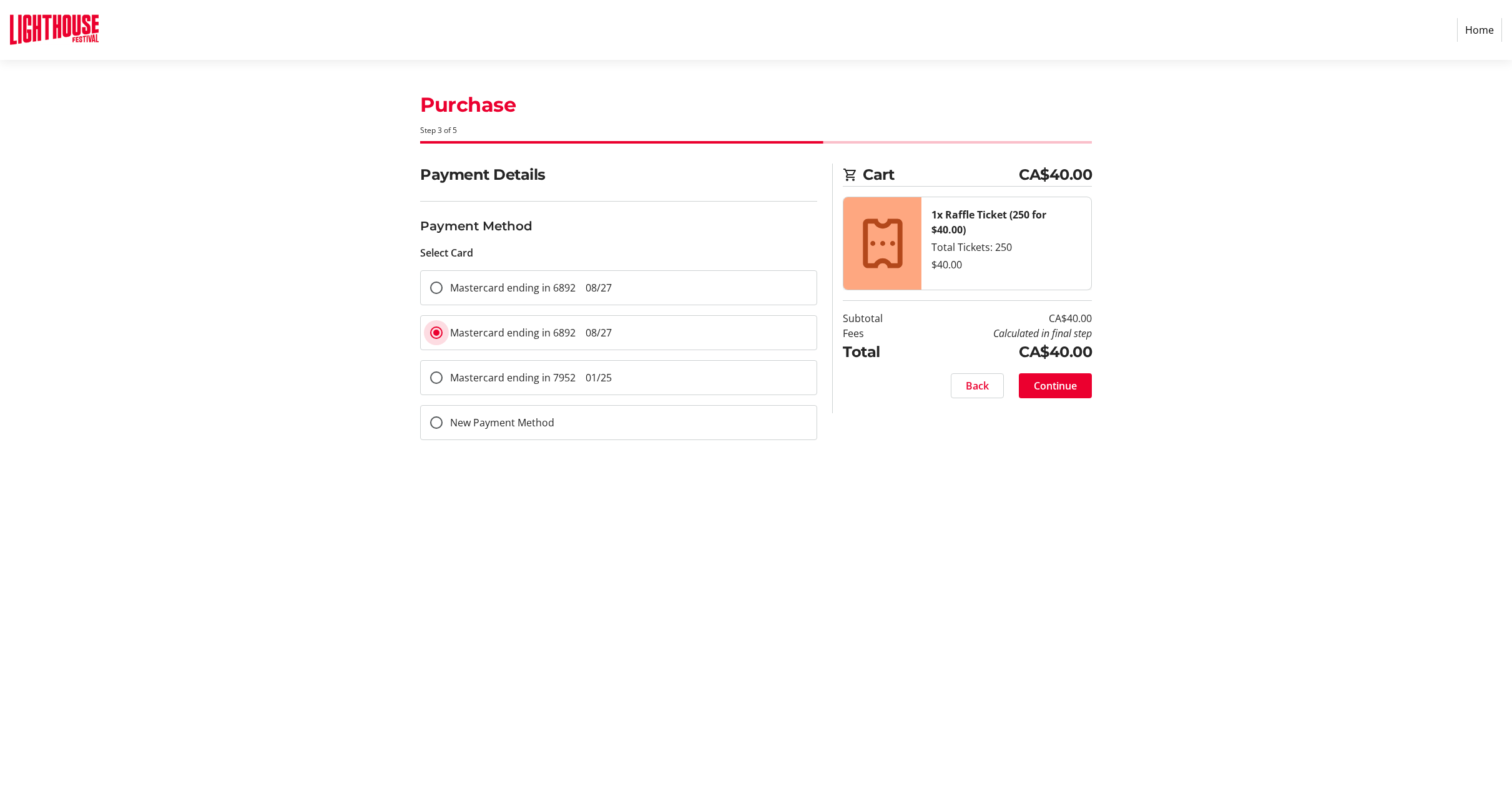
click at [601, 329] on span "08/27" at bounding box center [599, 333] width 26 height 14
click at [443, 329] on input "Mastercard ending in 6892 08/27" at bounding box center [437, 333] width 13 height 13
click at [601, 329] on span "08/27" at bounding box center [599, 333] width 26 height 14
click at [443, 329] on input "Mastercard ending in 6892 08/27" at bounding box center [437, 333] width 13 height 13
click at [601, 329] on span "08/27" at bounding box center [599, 333] width 26 height 14
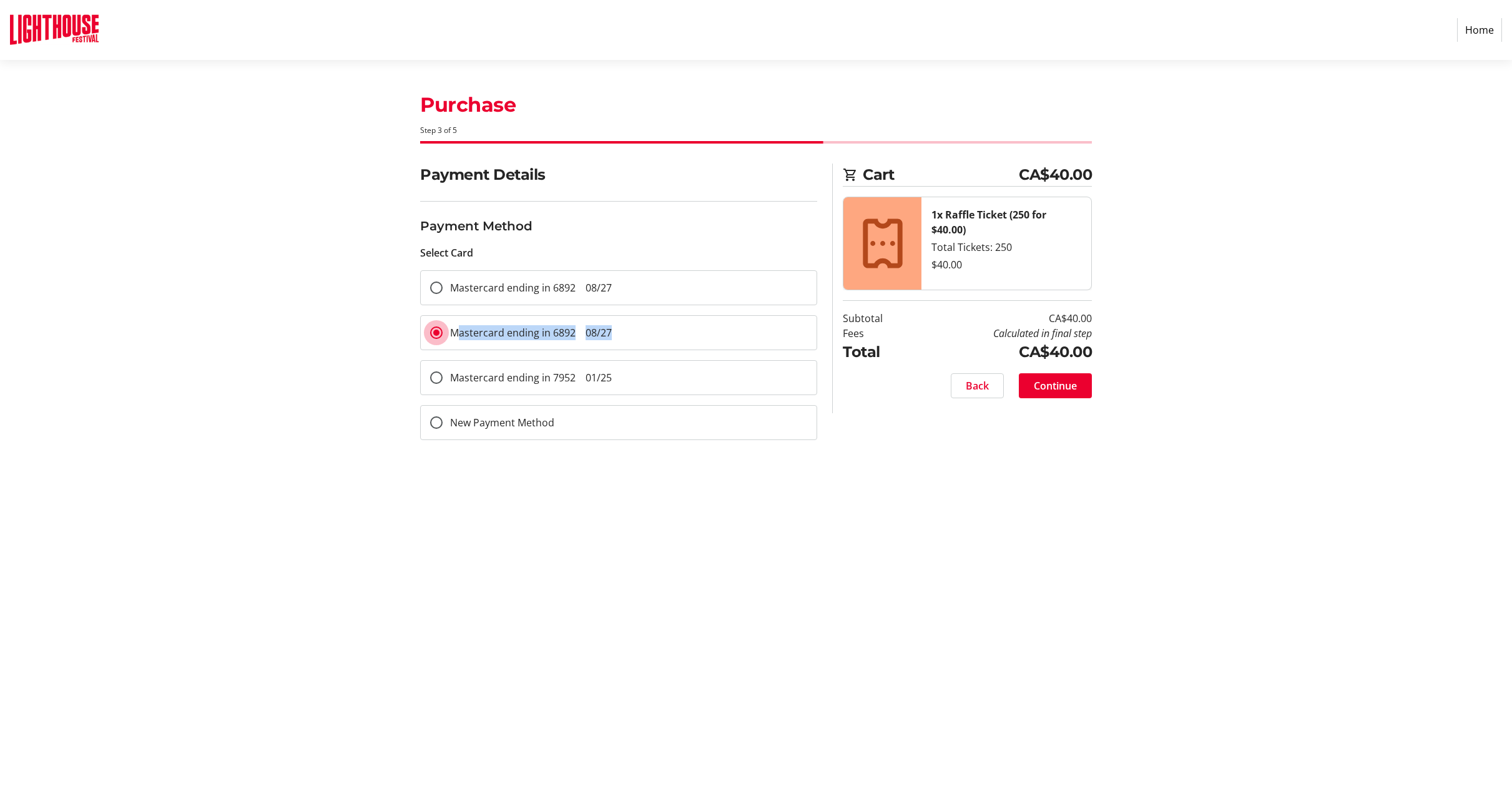
click at [443, 329] on input "Mastercard ending in 6892 08/27" at bounding box center [437, 333] width 13 height 13
click at [608, 293] on span "08/27" at bounding box center [599, 288] width 26 height 14
click at [443, 293] on input "Mastercard ending in 6892 08/27" at bounding box center [437, 288] width 13 height 13
radio input "true"
click at [596, 374] on span "01/25" at bounding box center [599, 378] width 26 height 14
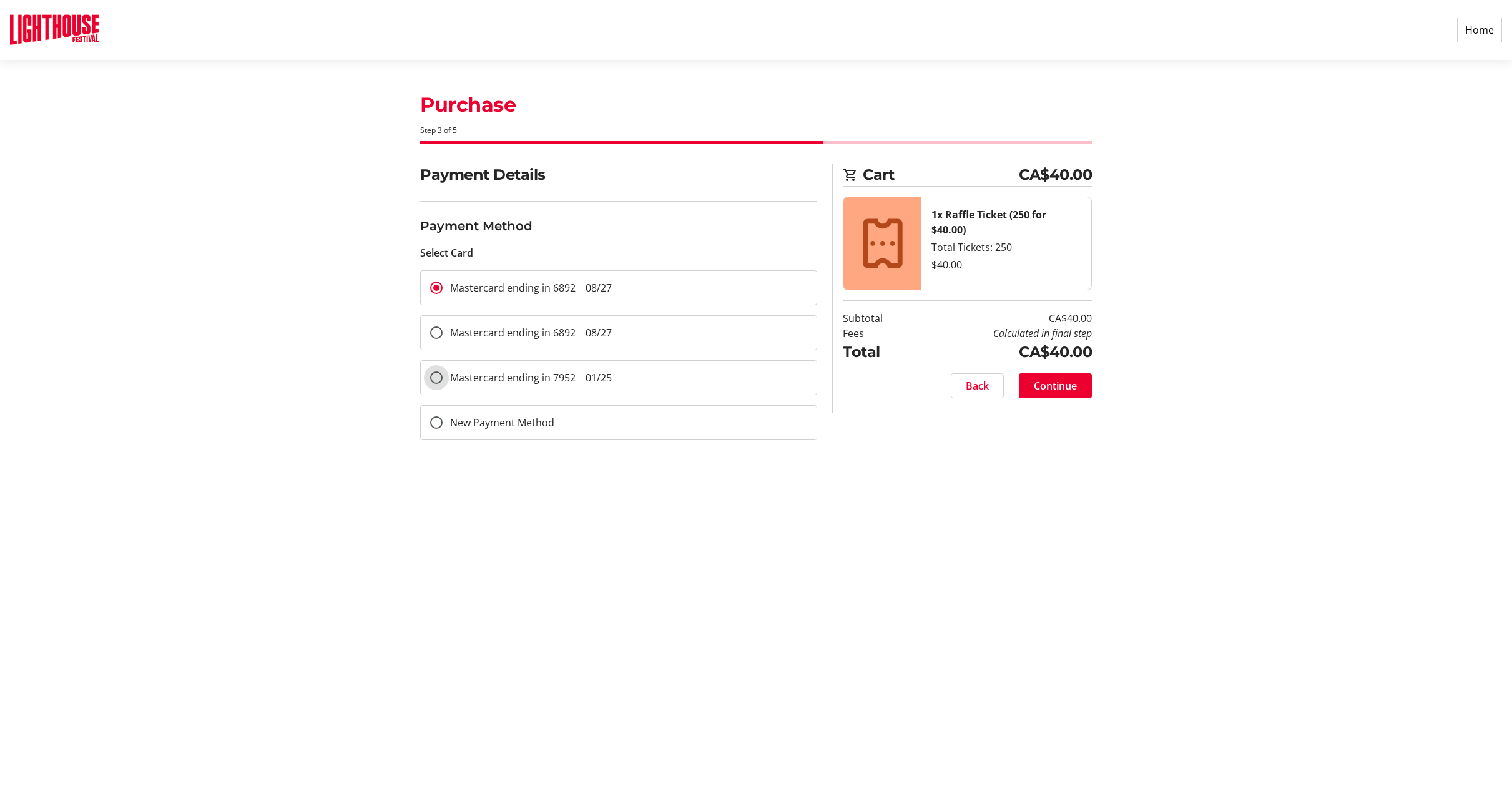
click at [443, 374] on input "Mastercard ending in 7952 01/25" at bounding box center [437, 378] width 13 height 13
radio input "true"
click at [1046, 390] on span "Continue" at bounding box center [1055, 386] width 43 height 15
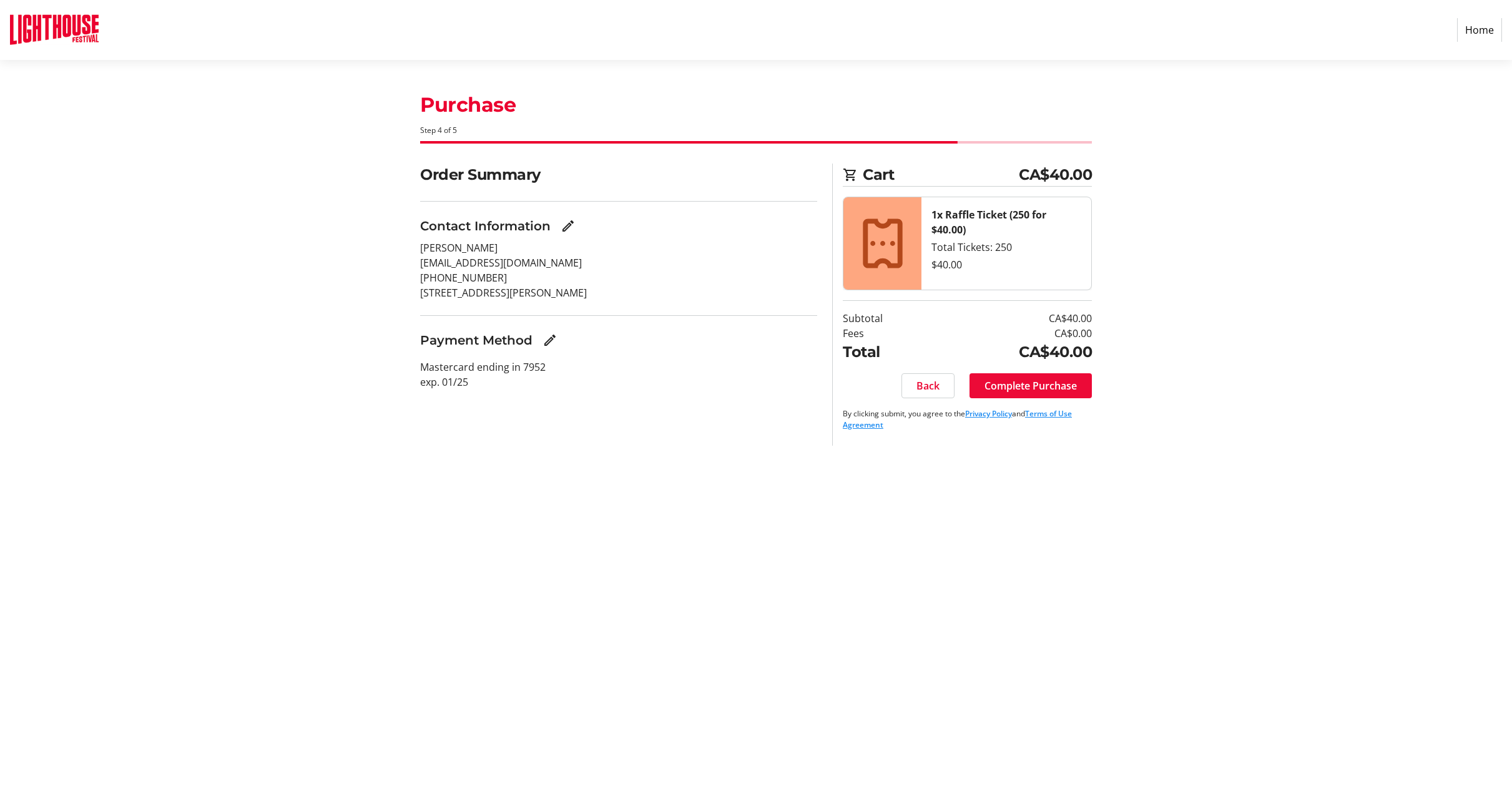
click at [1037, 380] on span "Complete Purchase" at bounding box center [1030, 386] width 92 height 15
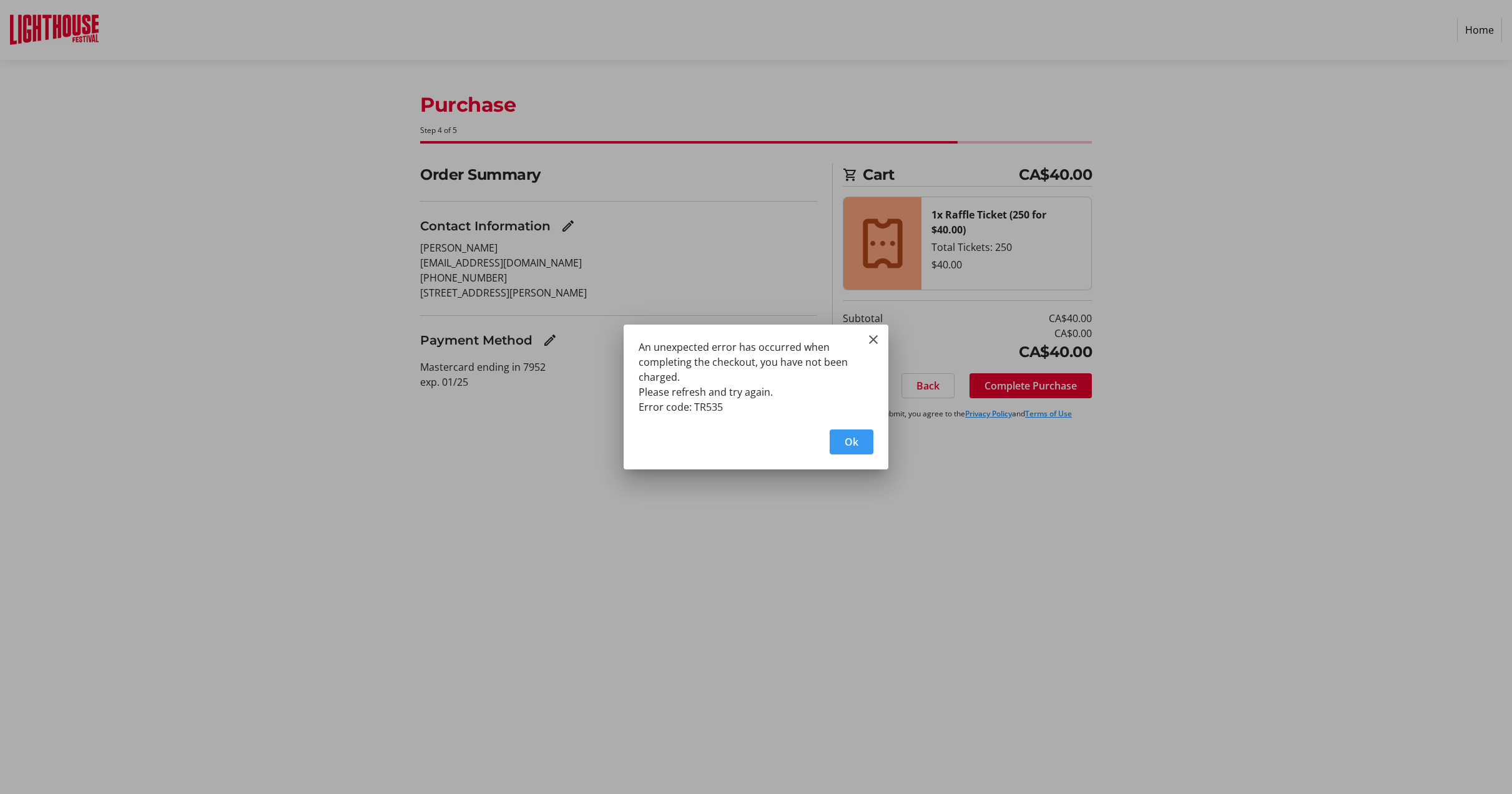
click at [846, 451] on span "button" at bounding box center [851, 441] width 44 height 30
